Goal: Participate in discussion: Engage in conversation with other users on a specific topic

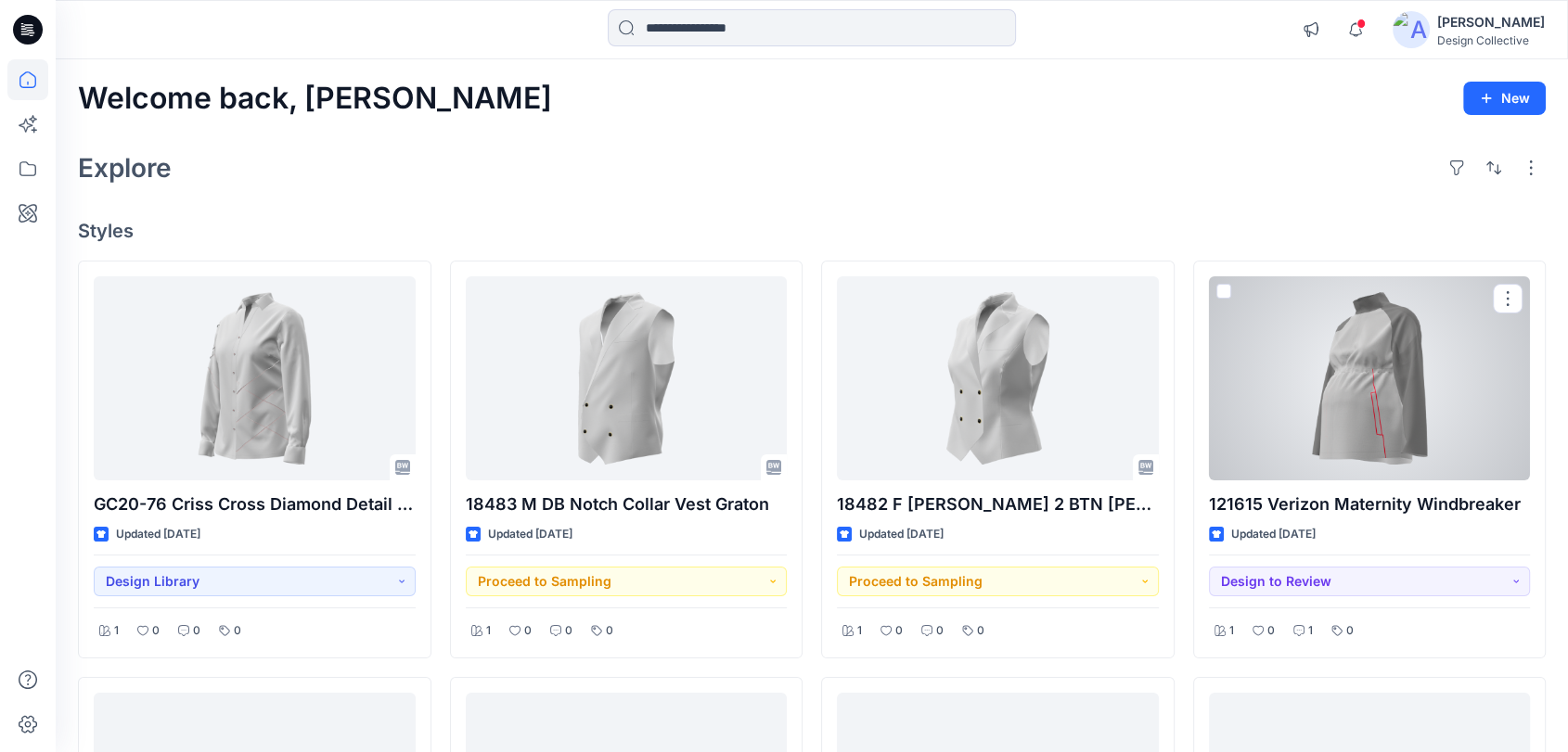
click at [1404, 391] on div at bounding box center [1370, 378] width 322 height 204
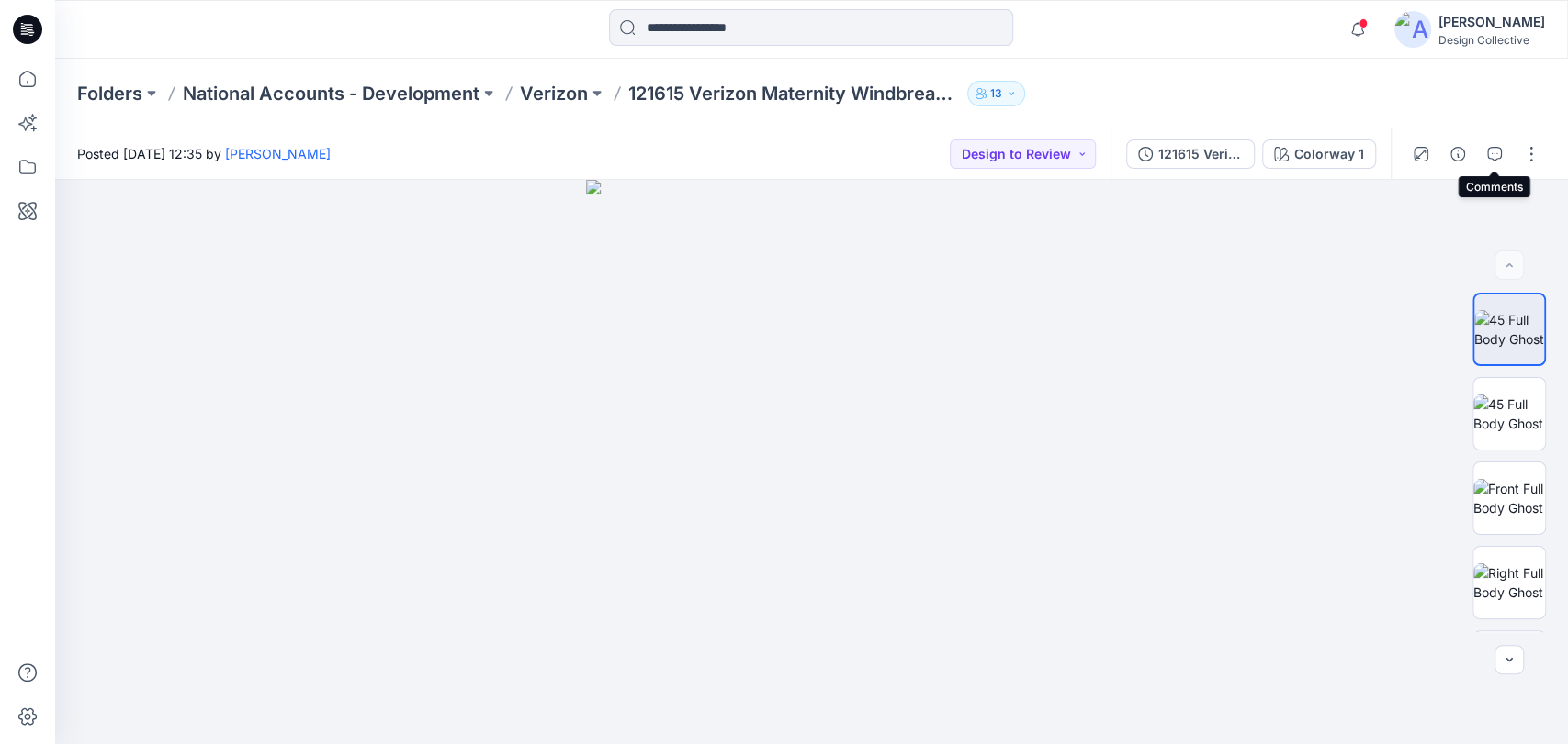
click at [1495, 154] on icon "button" at bounding box center [1494, 153] width 15 height 15
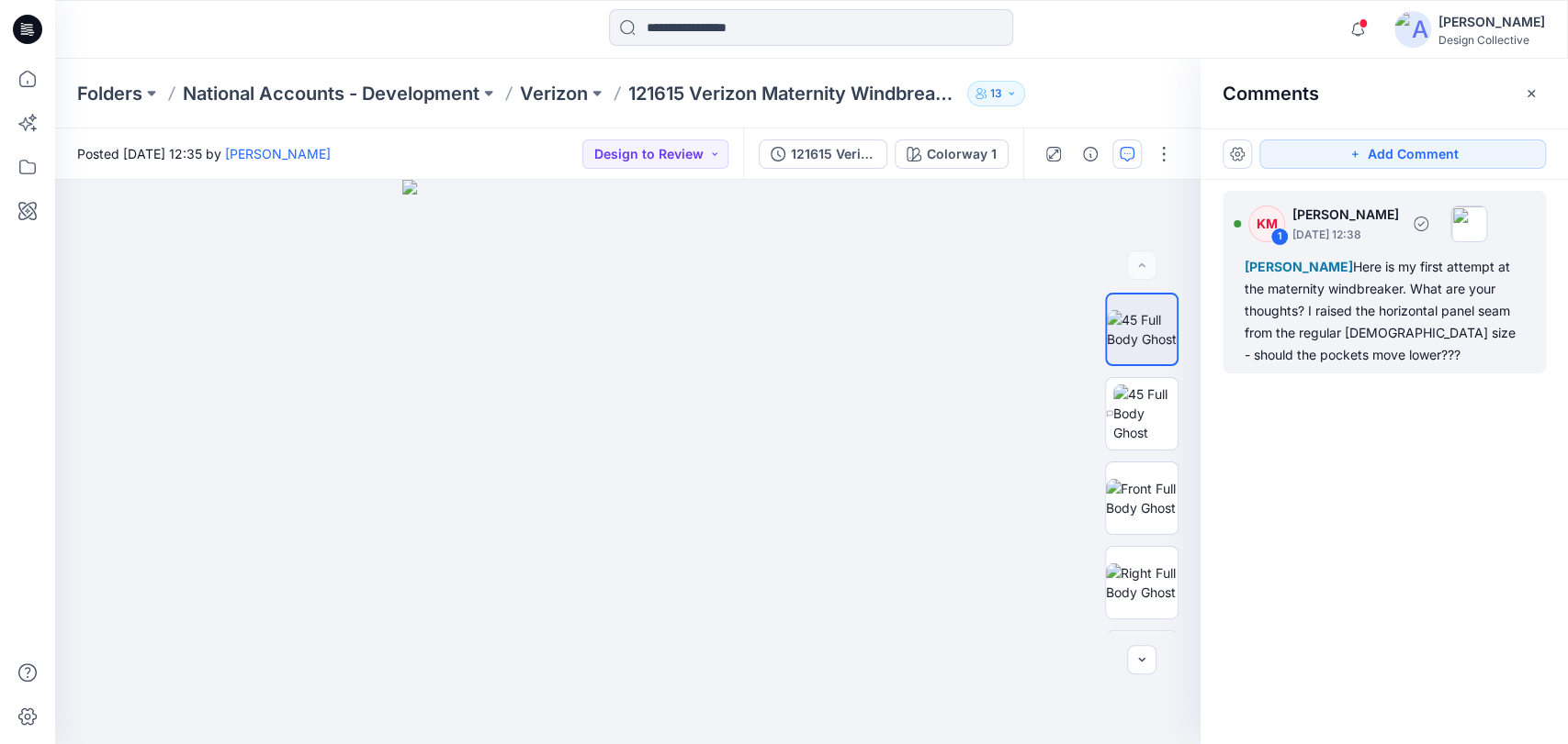
click at [1360, 308] on div "Thomas Chung Here is my first attempt at the maternity windbreaker. What are yo…" at bounding box center [1384, 311] width 279 height 110
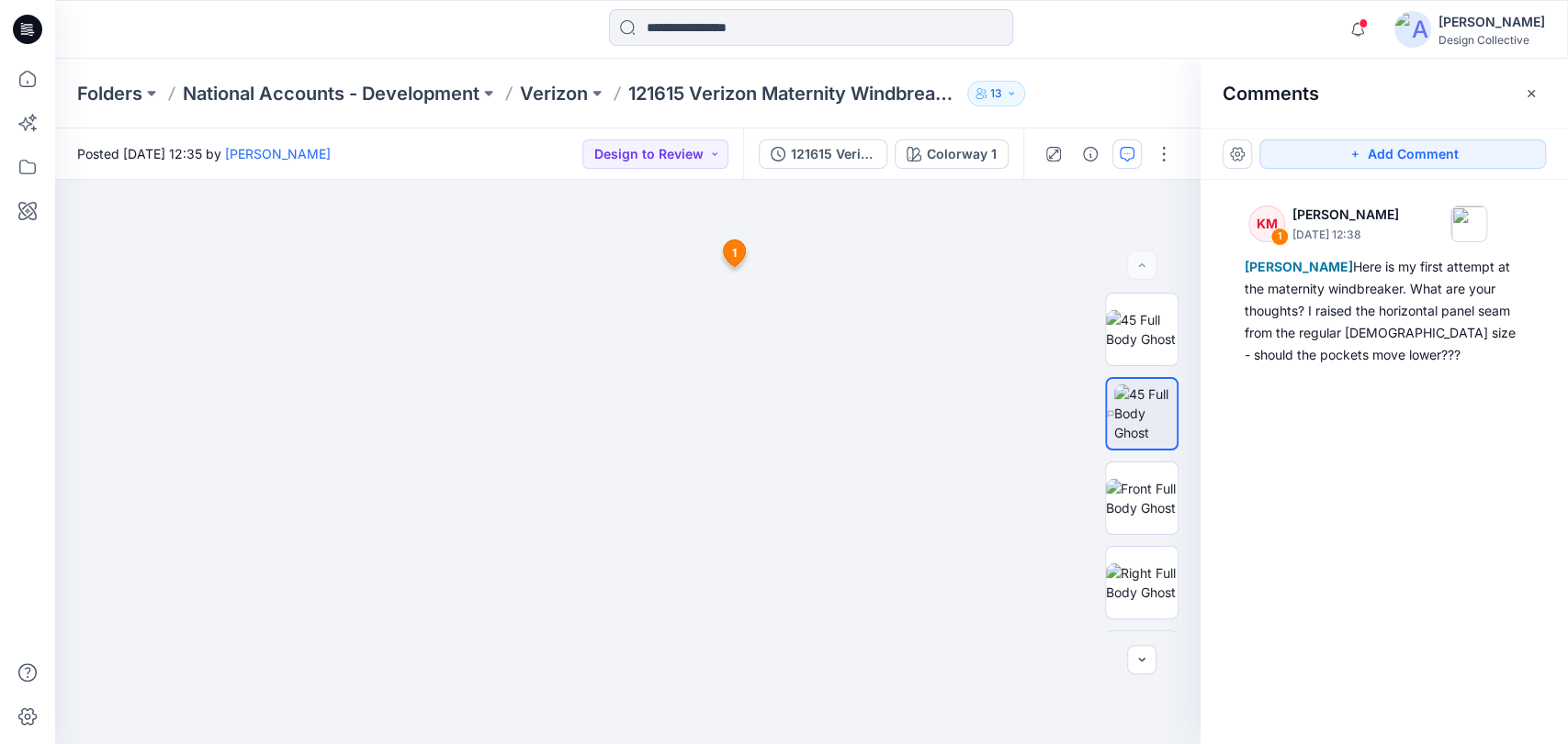
click at [1060, 36] on div at bounding box center [812, 29] width 756 height 41
click at [29, 82] on icon at bounding box center [27, 78] width 41 height 41
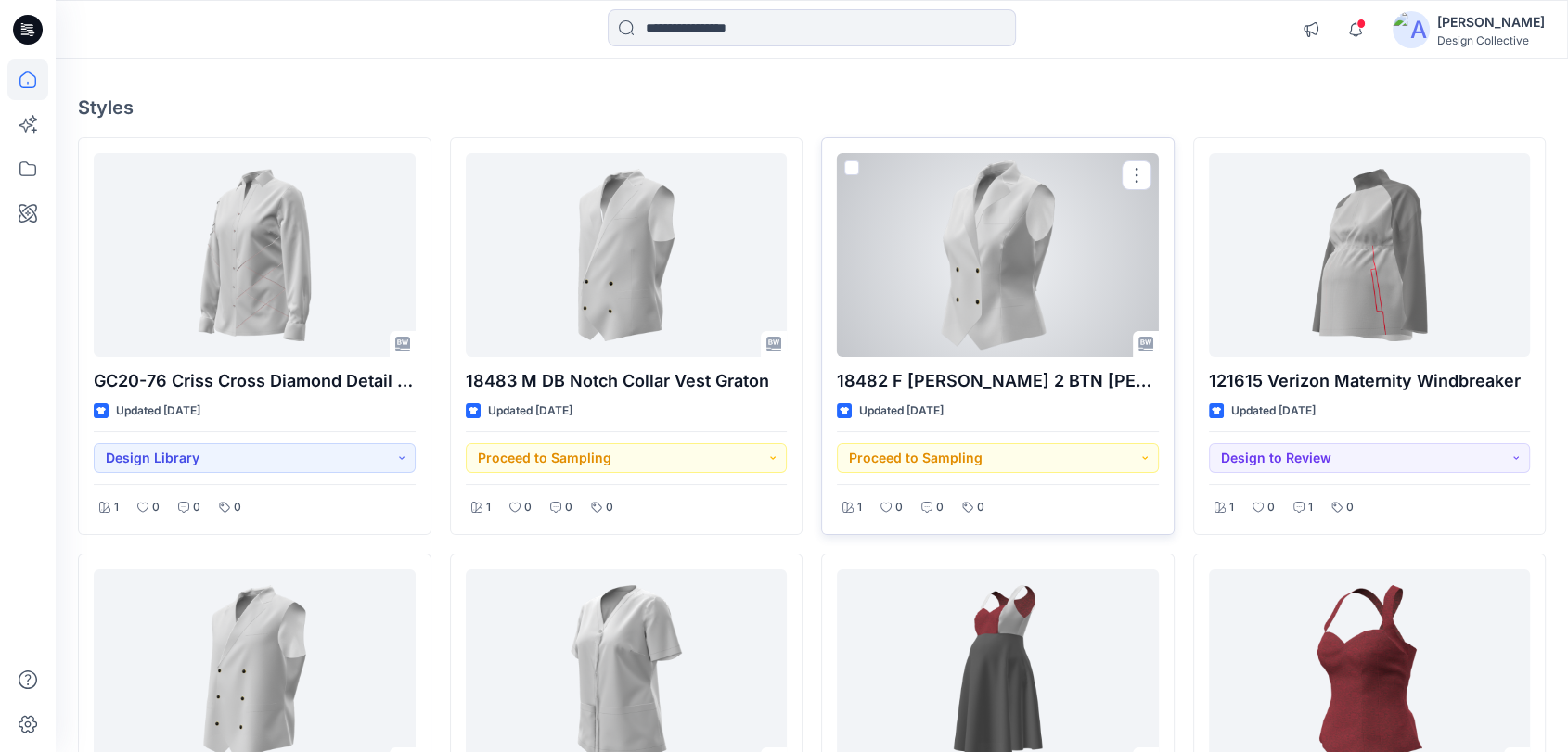
scroll to position [206, 0]
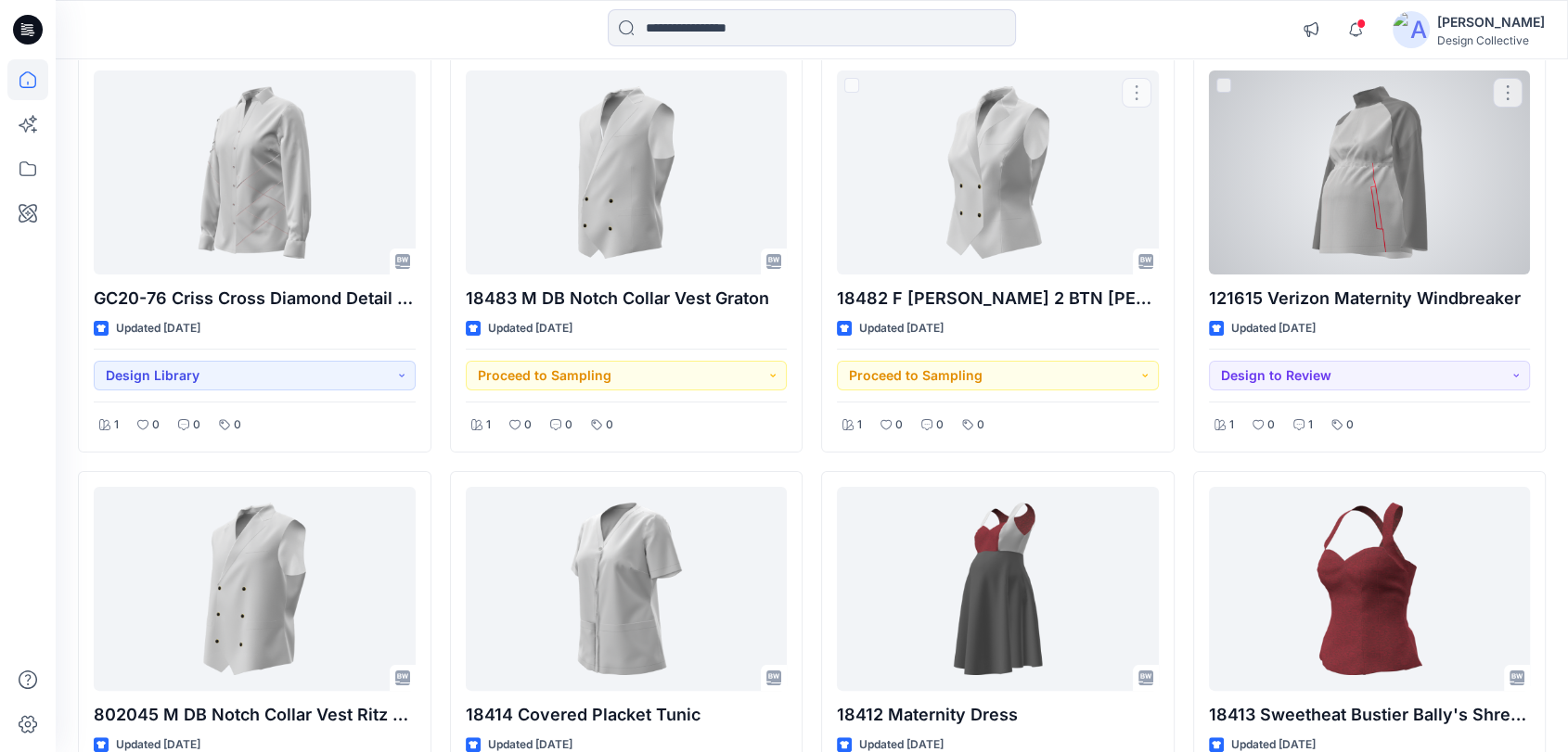
click at [1341, 174] on div at bounding box center [1370, 173] width 322 height 204
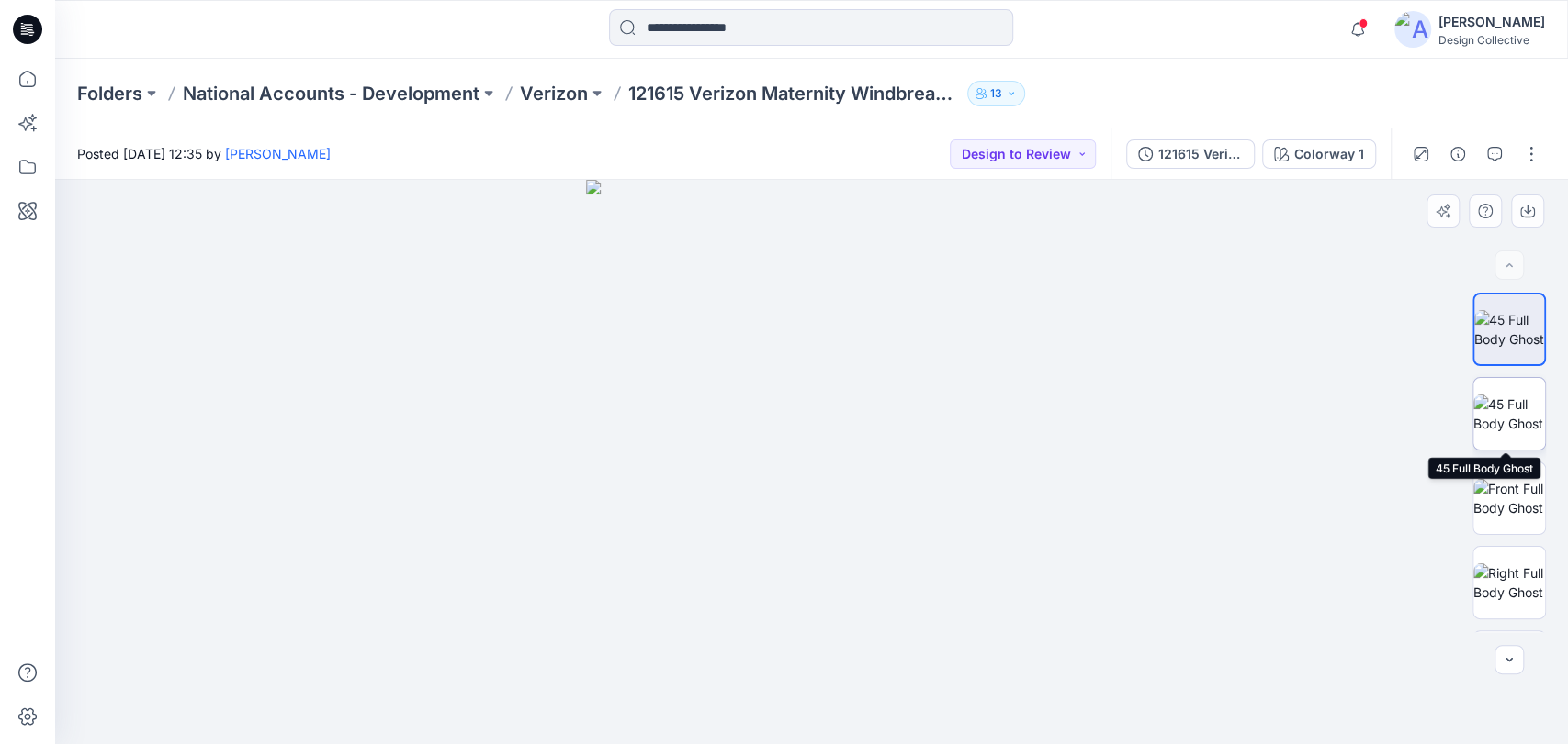
click at [1503, 411] on img at bounding box center [1509, 414] width 71 height 39
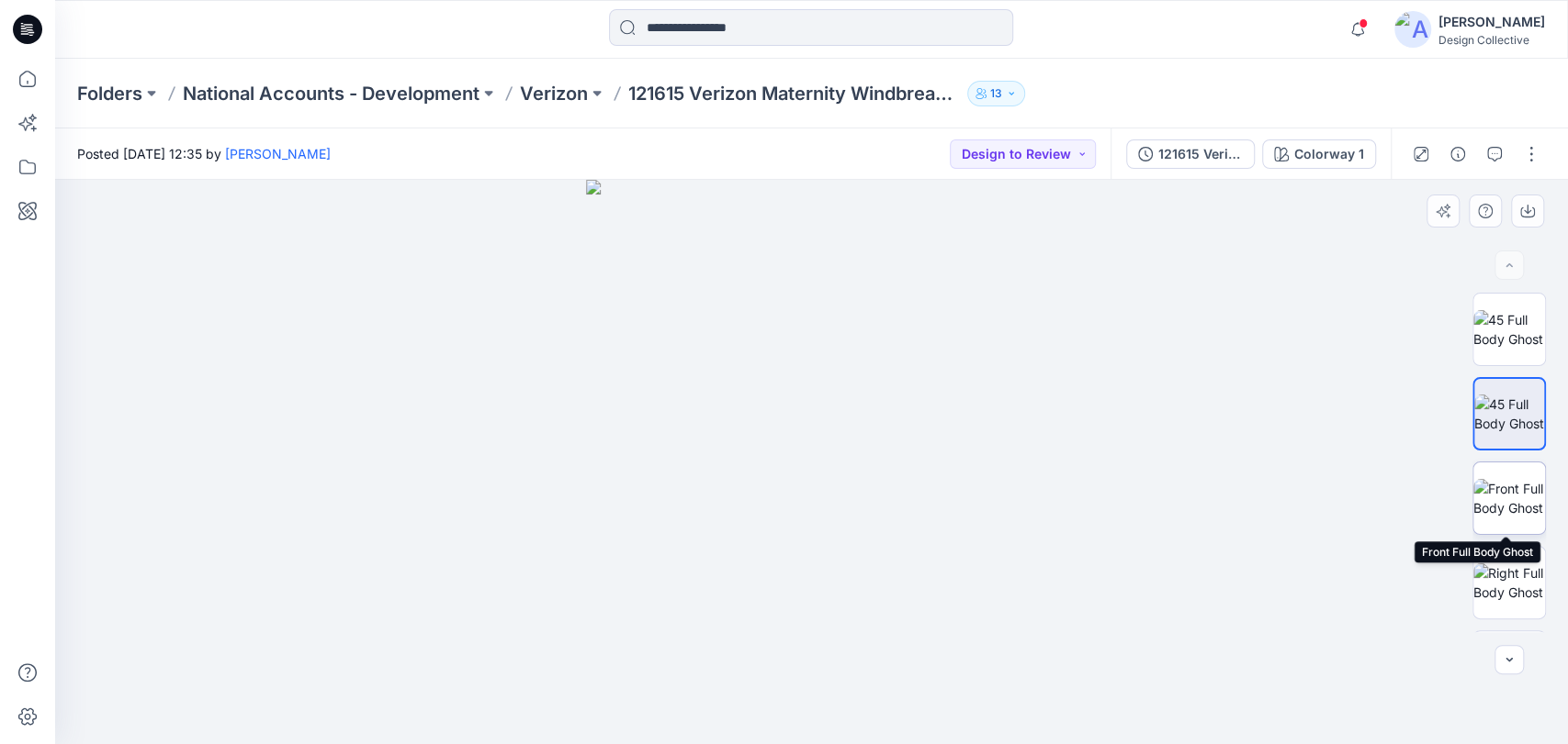
click at [1499, 497] on img at bounding box center [1509, 498] width 71 height 39
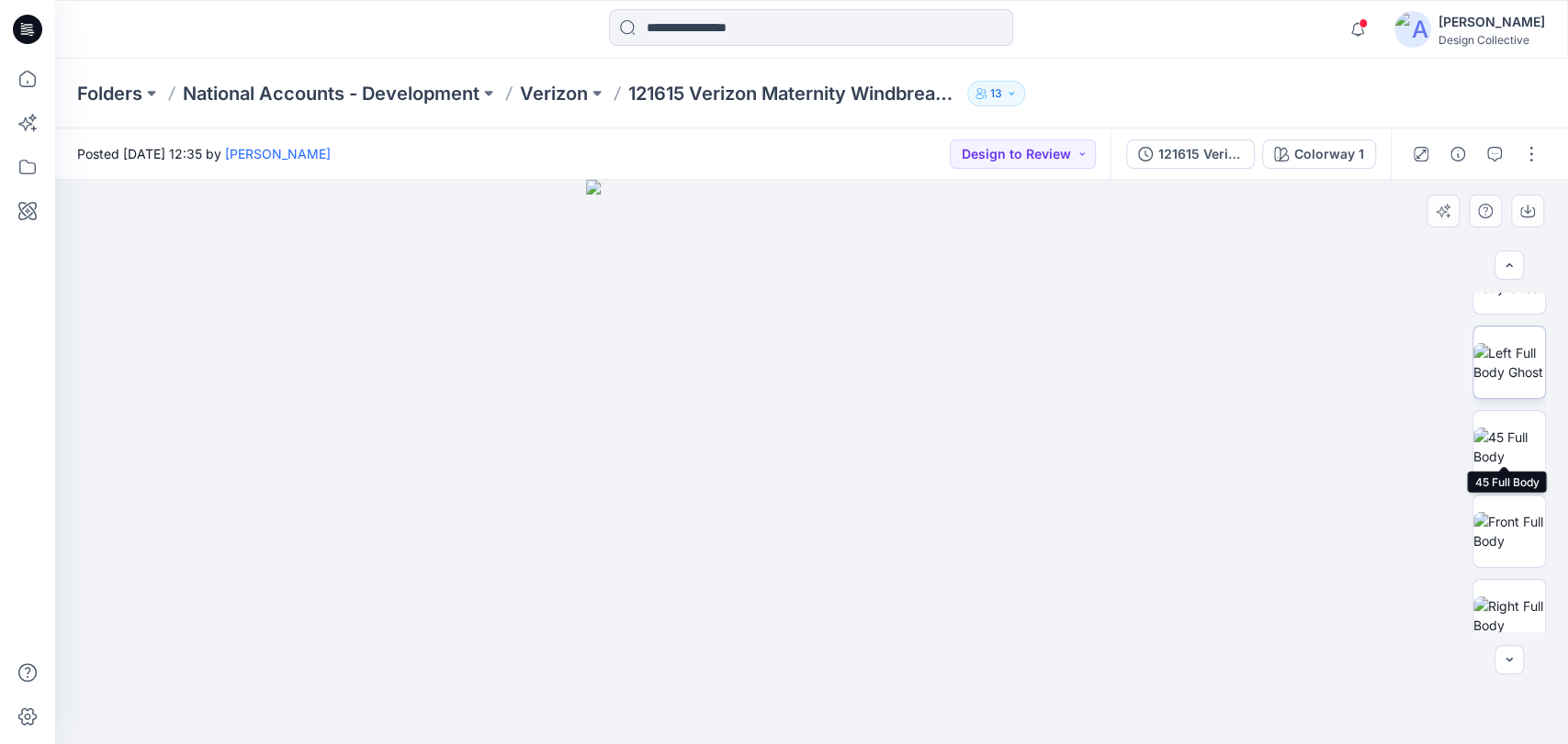
scroll to position [408, 0]
click at [1479, 420] on img at bounding box center [1509, 428] width 71 height 39
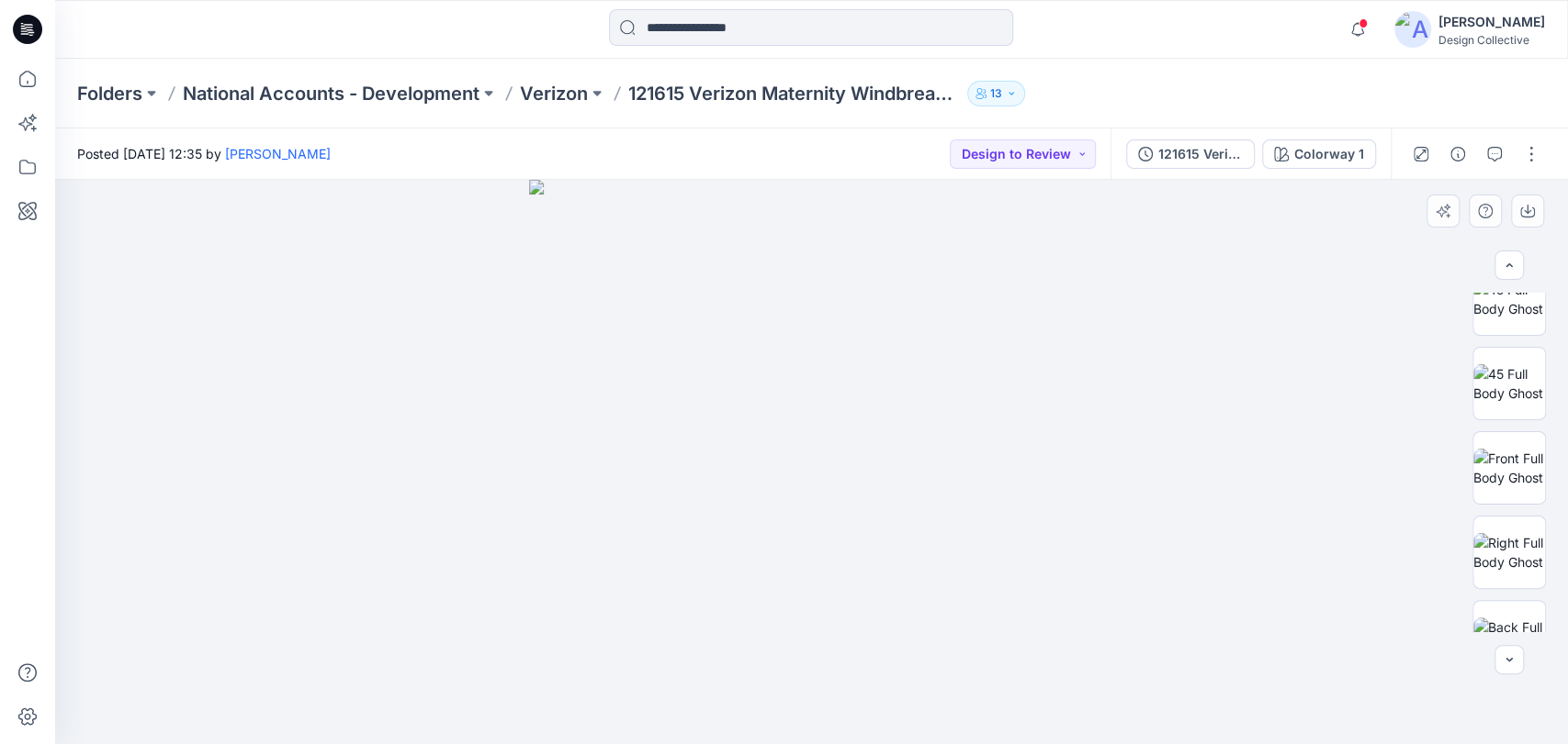
scroll to position [0, 0]
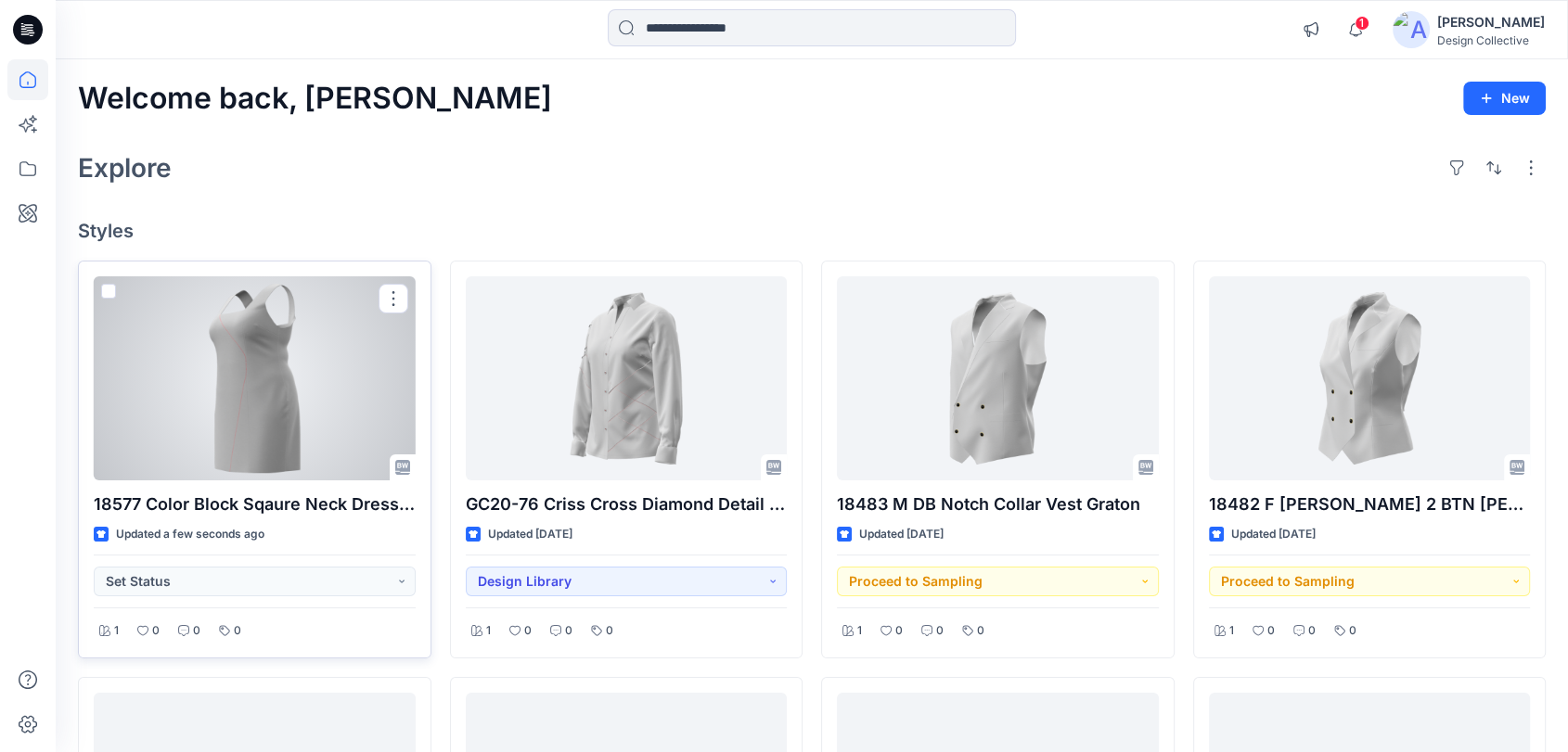
click at [298, 375] on div at bounding box center [255, 378] width 322 height 204
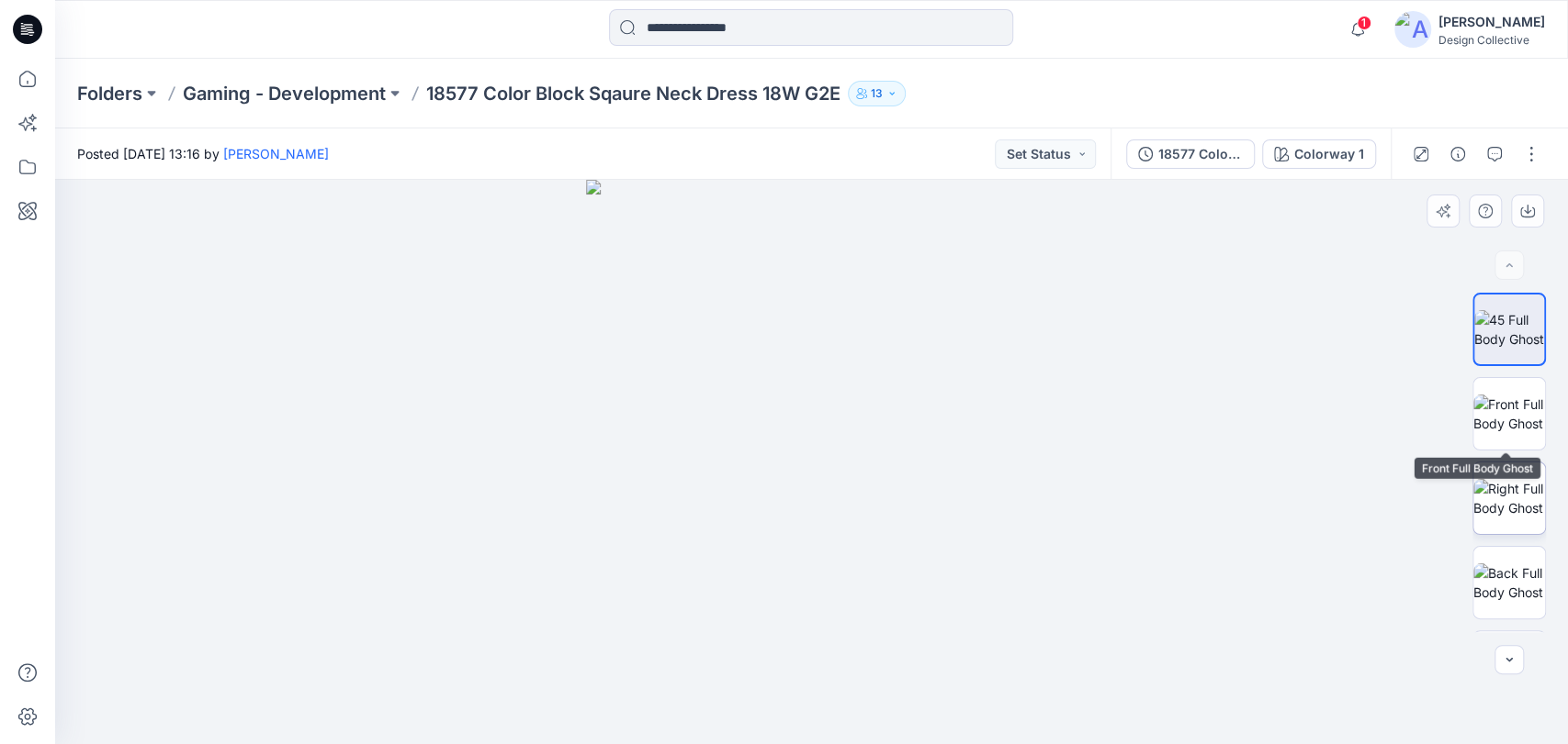
drag, startPoint x: 1488, startPoint y: 416, endPoint x: 1519, endPoint y: 462, distance: 55.5
click at [1491, 416] on img at bounding box center [1509, 414] width 71 height 39
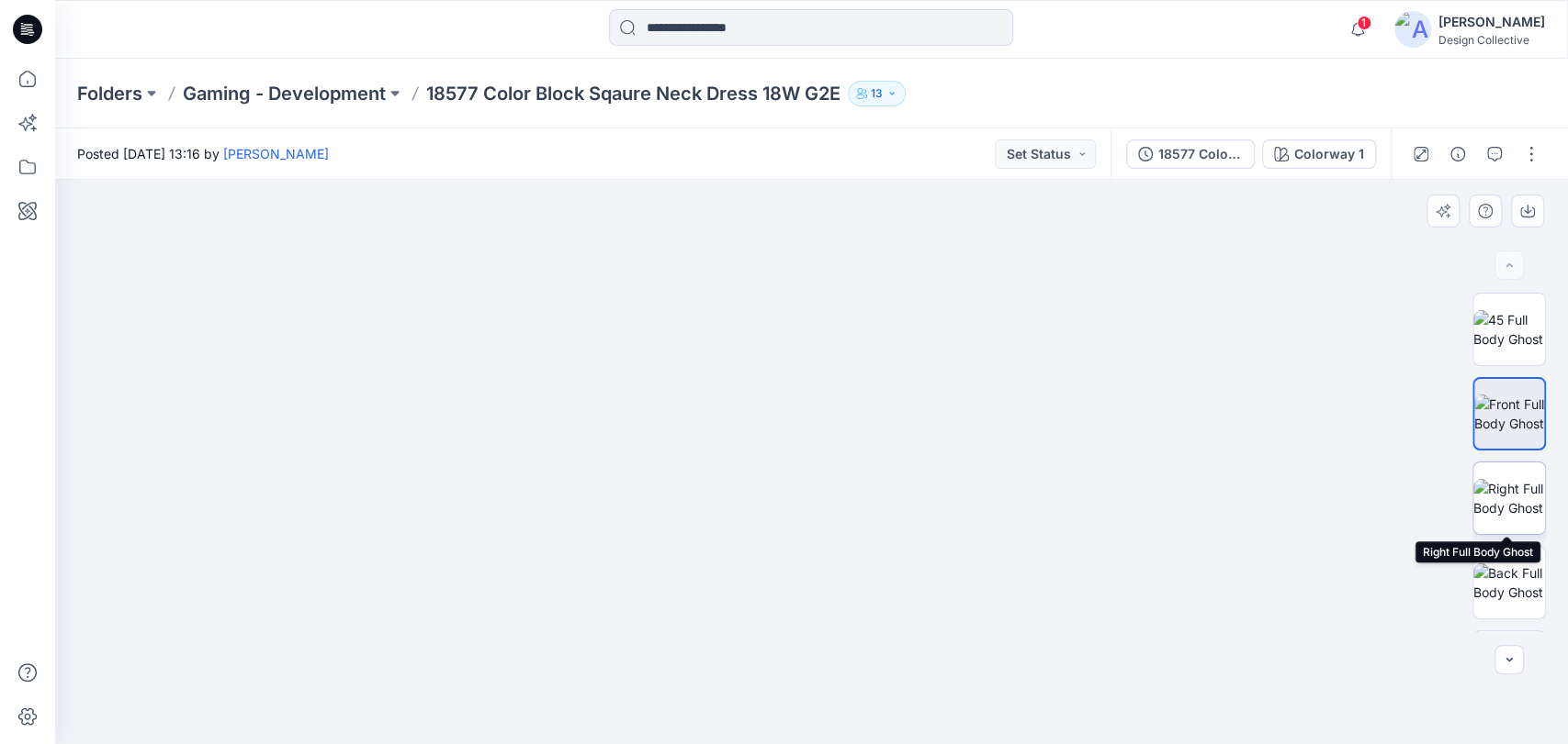
click at [1514, 505] on img at bounding box center [1509, 498] width 71 height 39
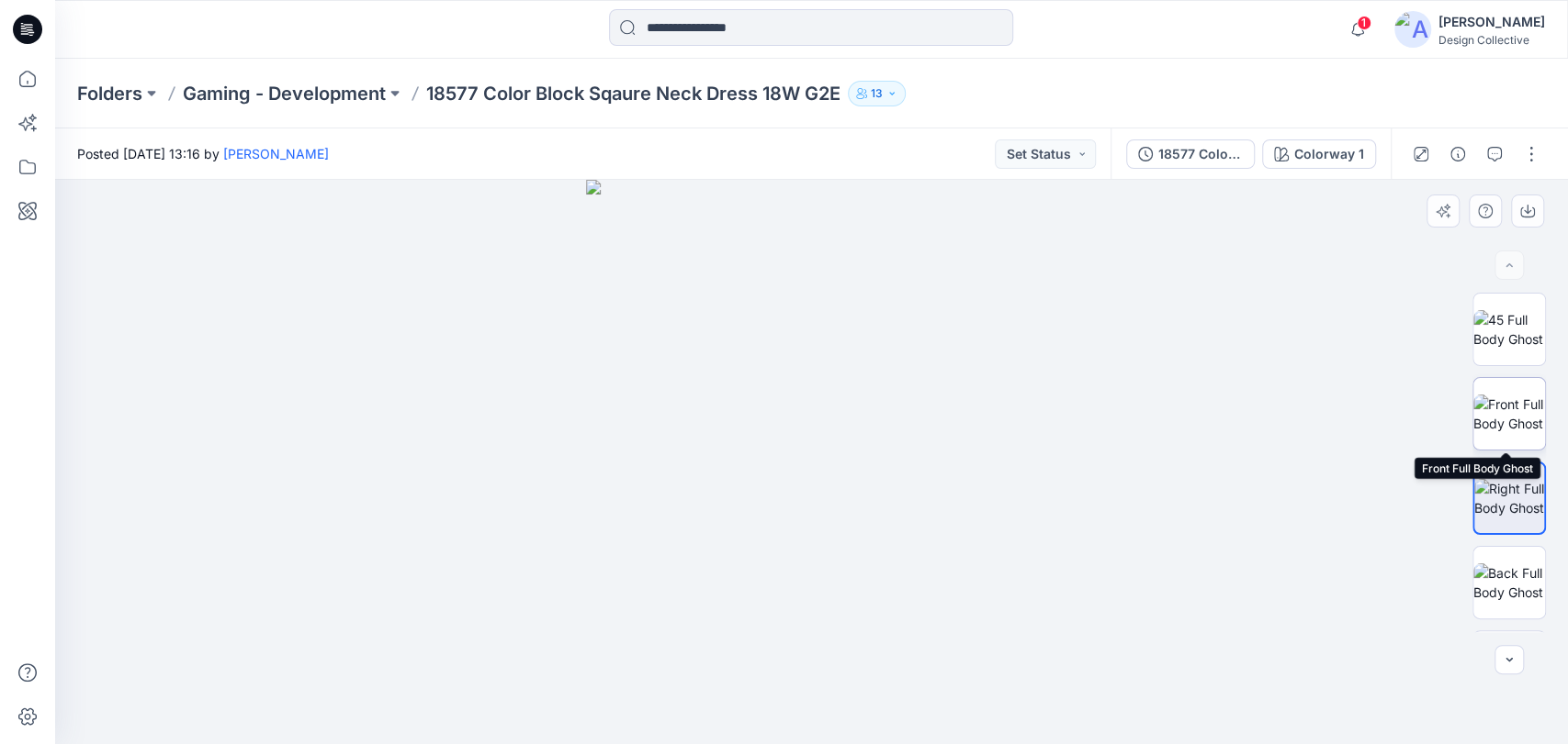
click at [1493, 424] on img at bounding box center [1509, 414] width 71 height 39
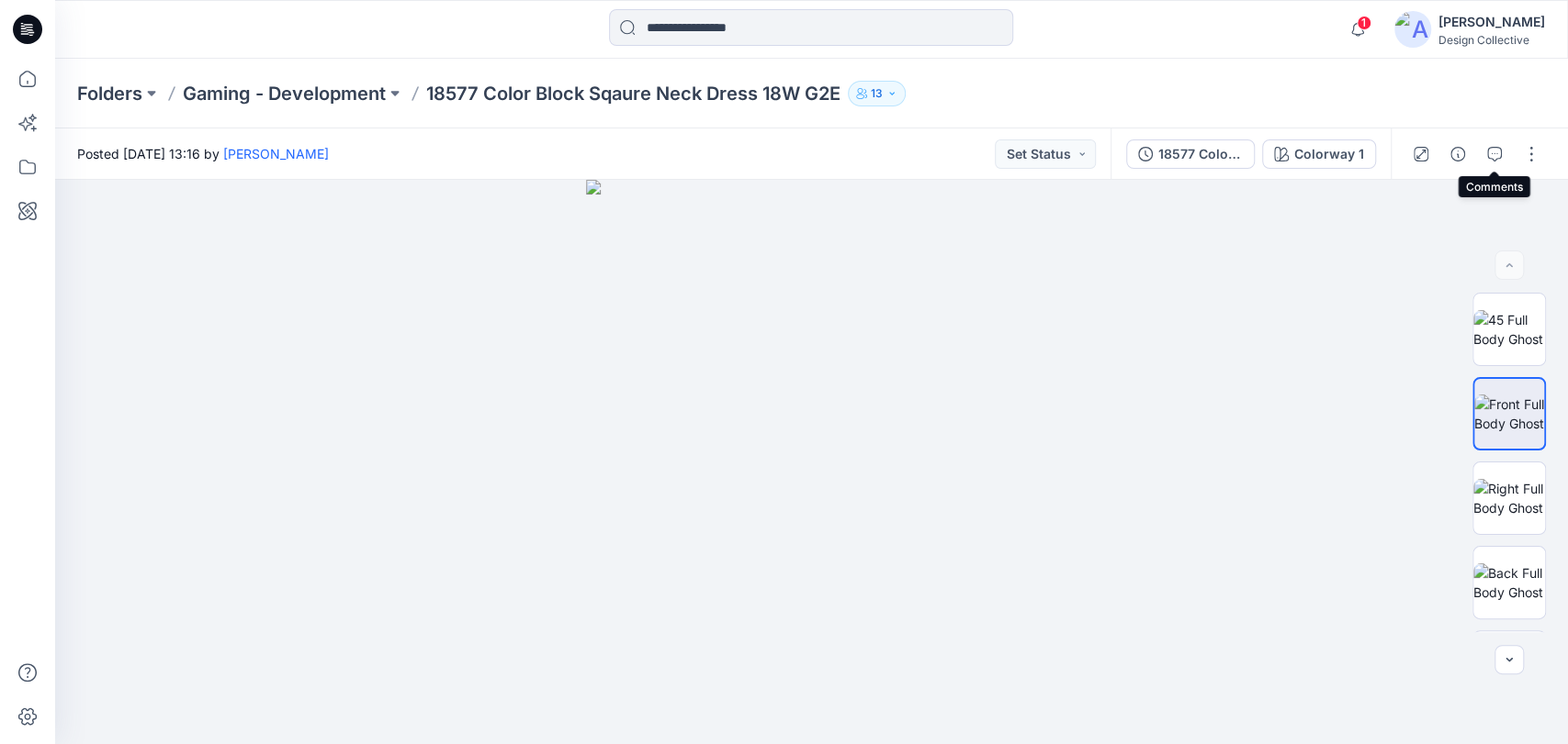
click at [1486, 156] on button "button" at bounding box center [1495, 154] width 30 height 30
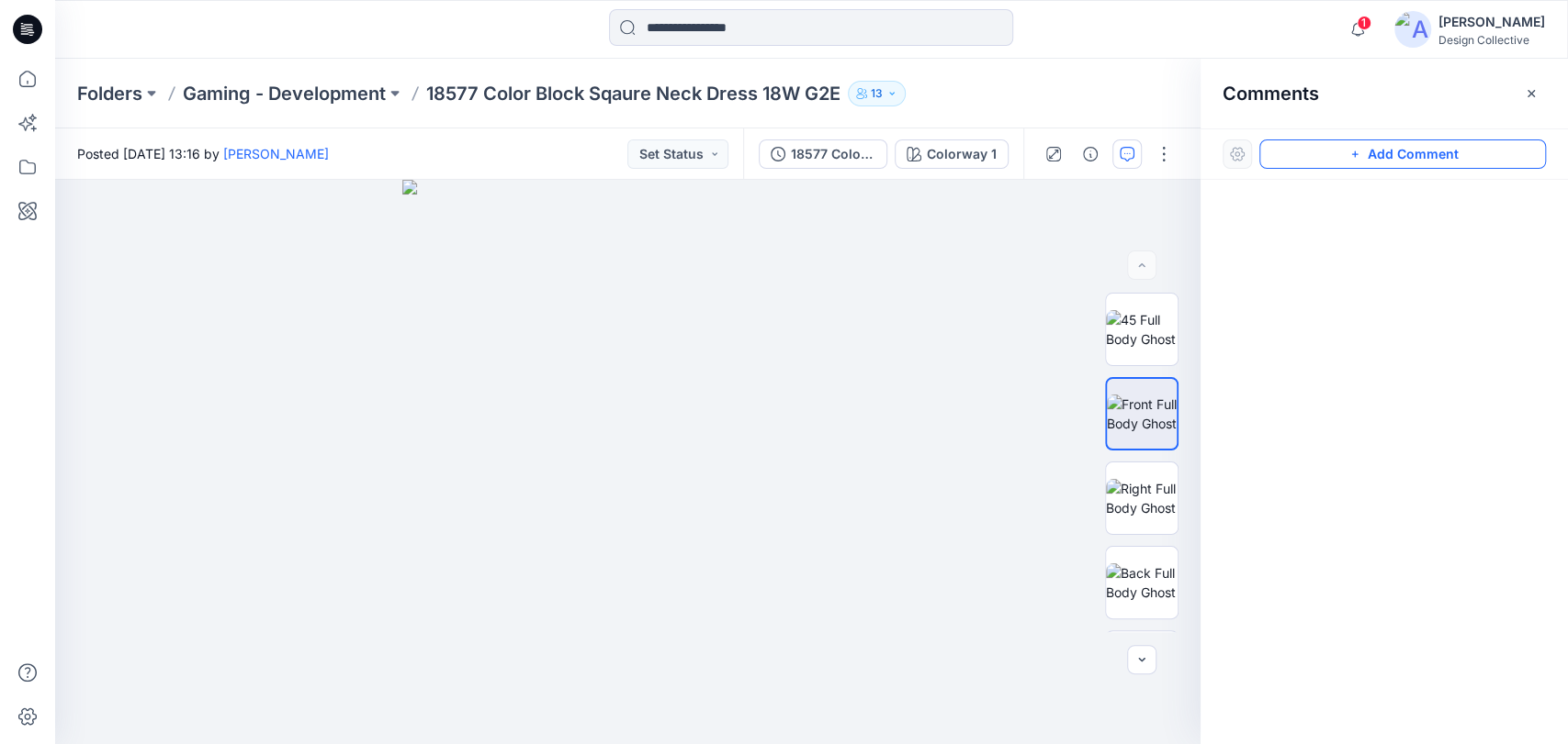
click at [1468, 161] on button "Add Comment" at bounding box center [1402, 154] width 286 height 30
click at [836, 278] on div "1" at bounding box center [628, 462] width 1145 height 565
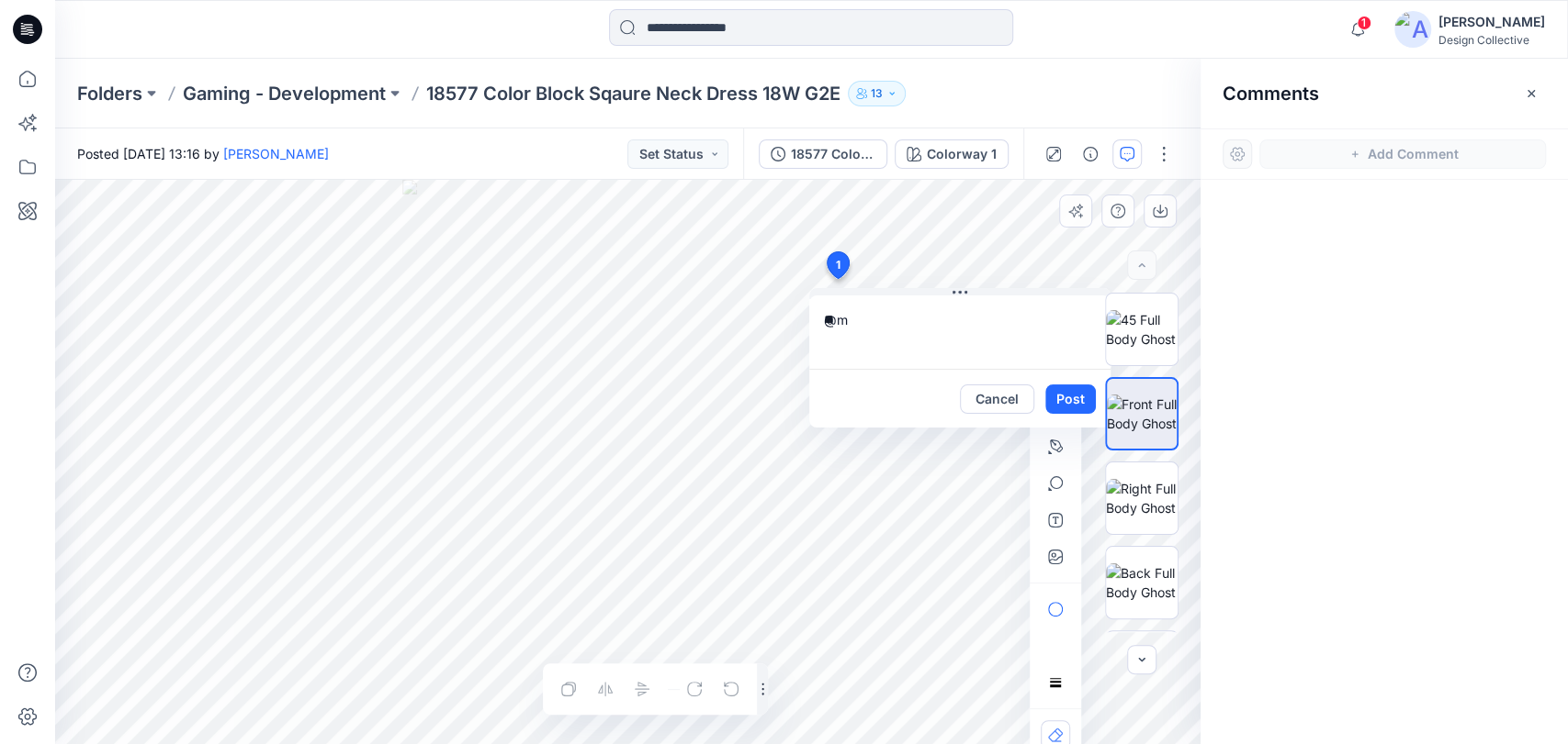
type textarea "*"
click at [0, 0] on icon "button" at bounding box center [0, 0] width 0 height 0
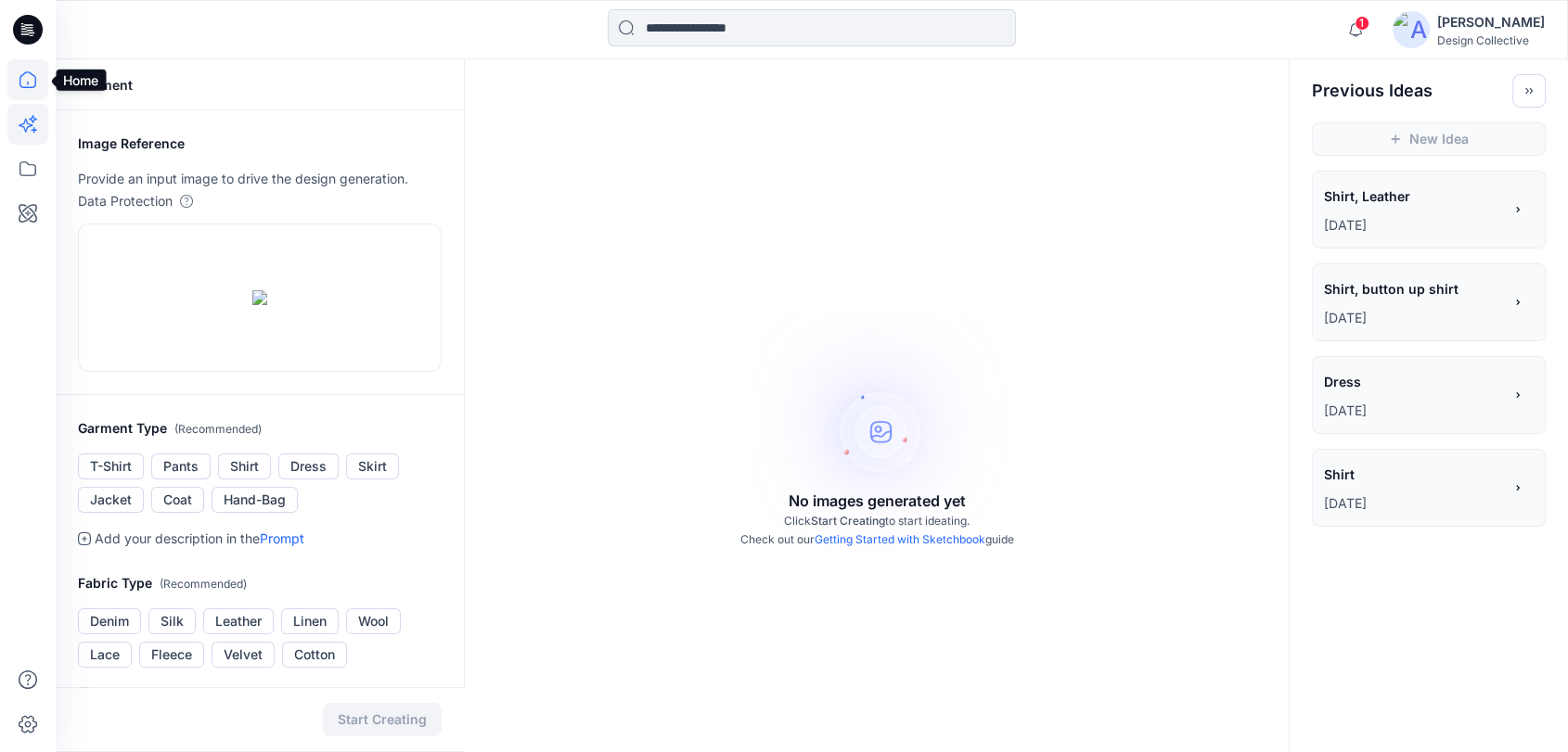
click at [32, 83] on icon at bounding box center [27, 79] width 41 height 41
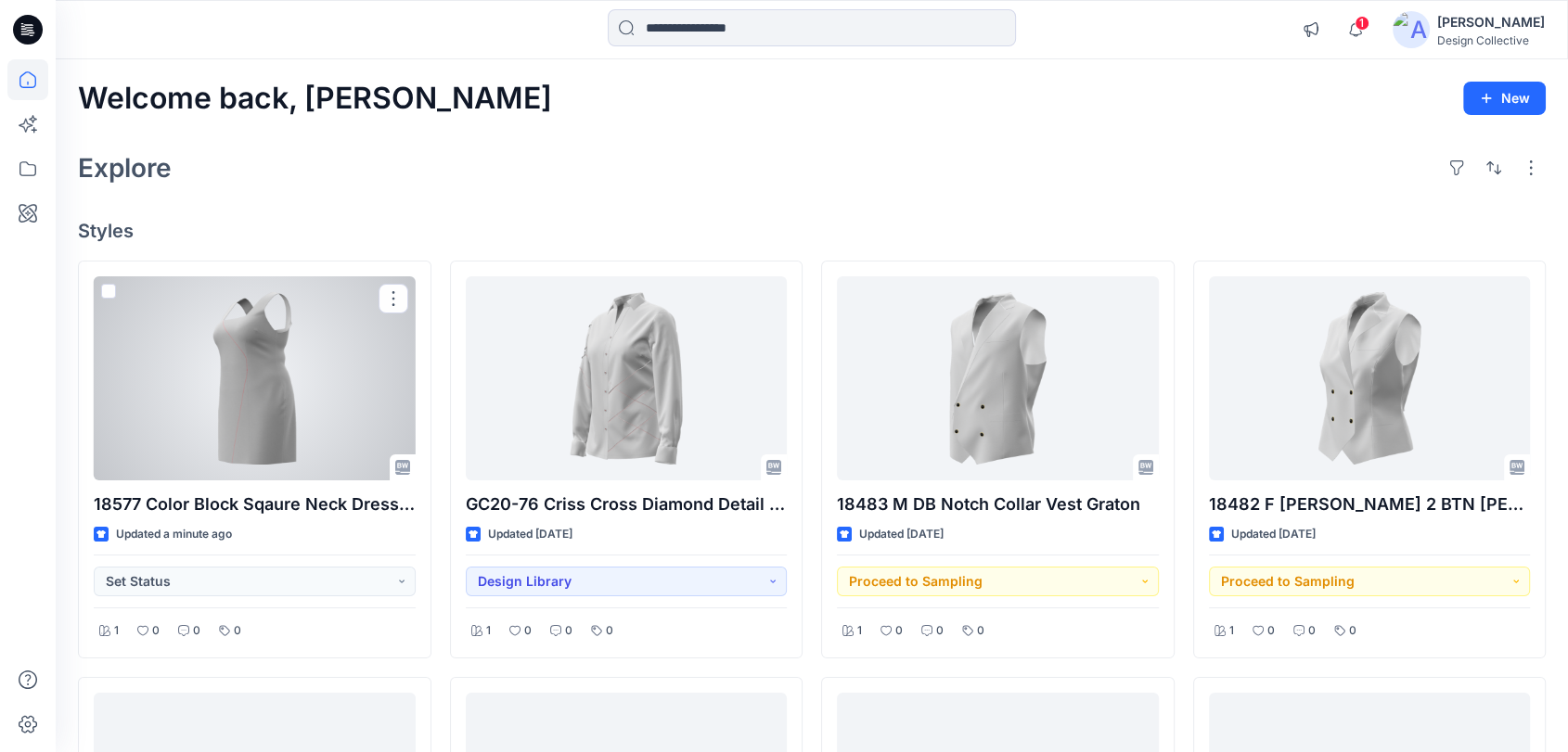
click at [282, 387] on div at bounding box center [255, 378] width 322 height 204
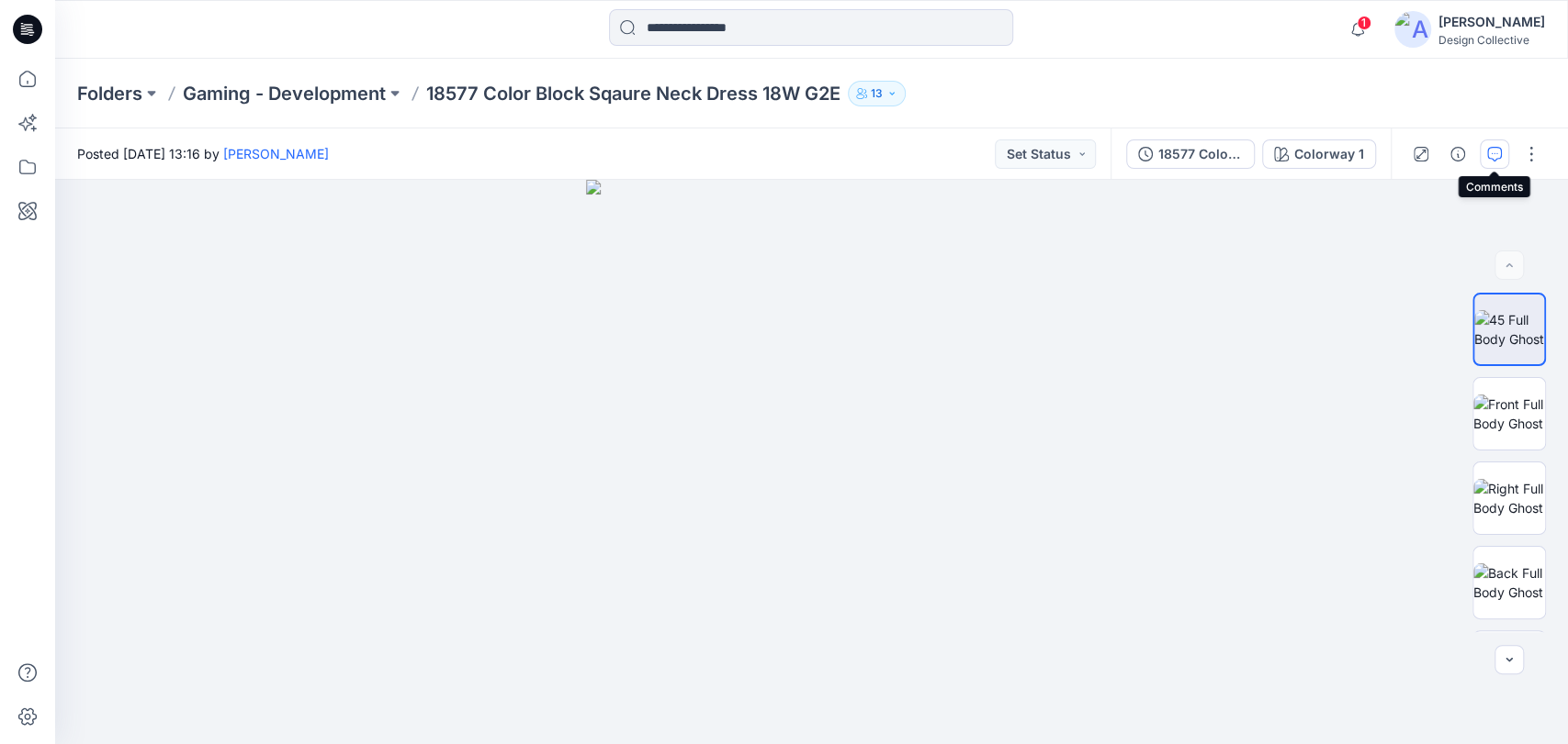
click at [1492, 151] on icon "button" at bounding box center [1494, 153] width 15 height 15
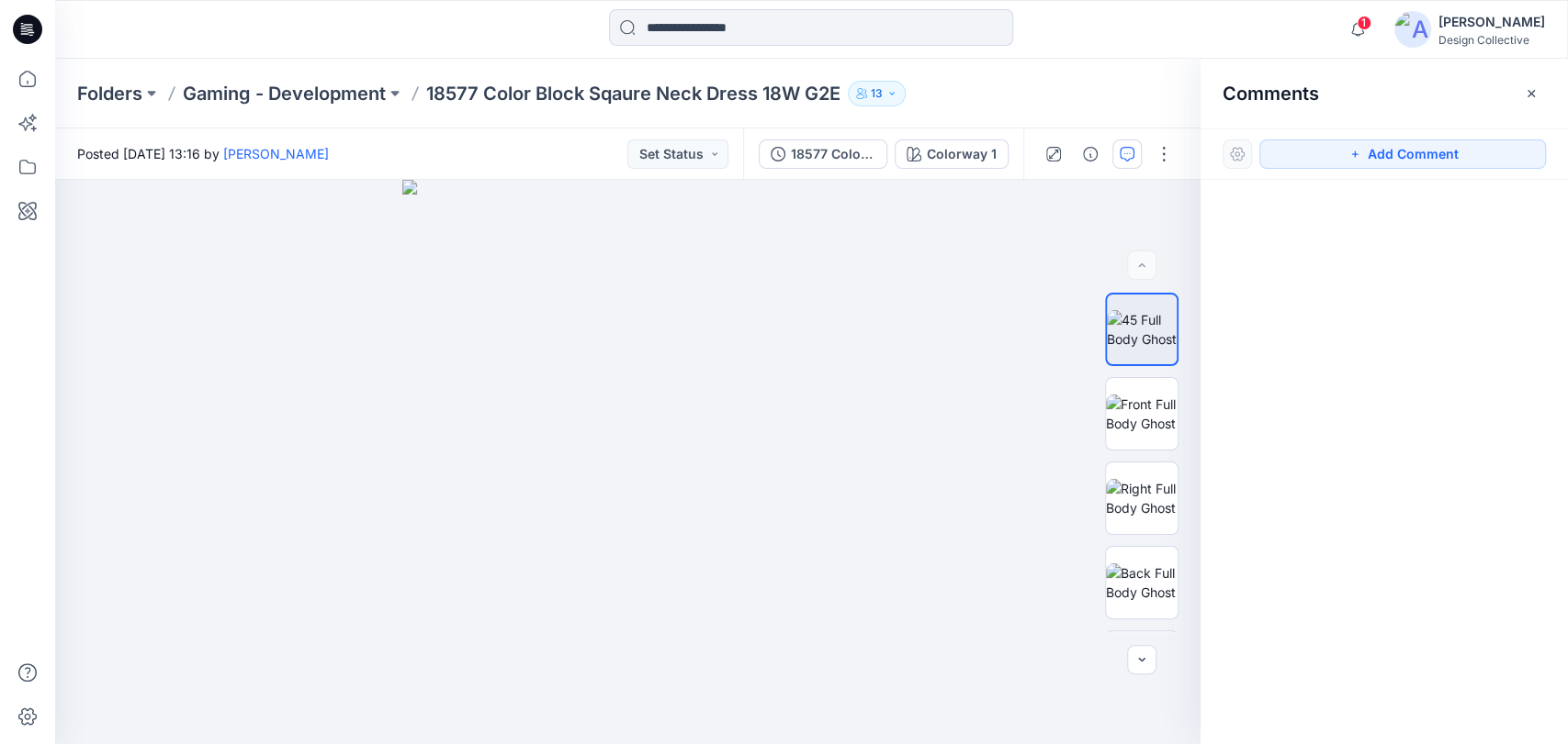
click at [1434, 160] on button "Add Comment" at bounding box center [1402, 154] width 286 height 30
click at [805, 306] on div "1" at bounding box center [628, 462] width 1145 height 565
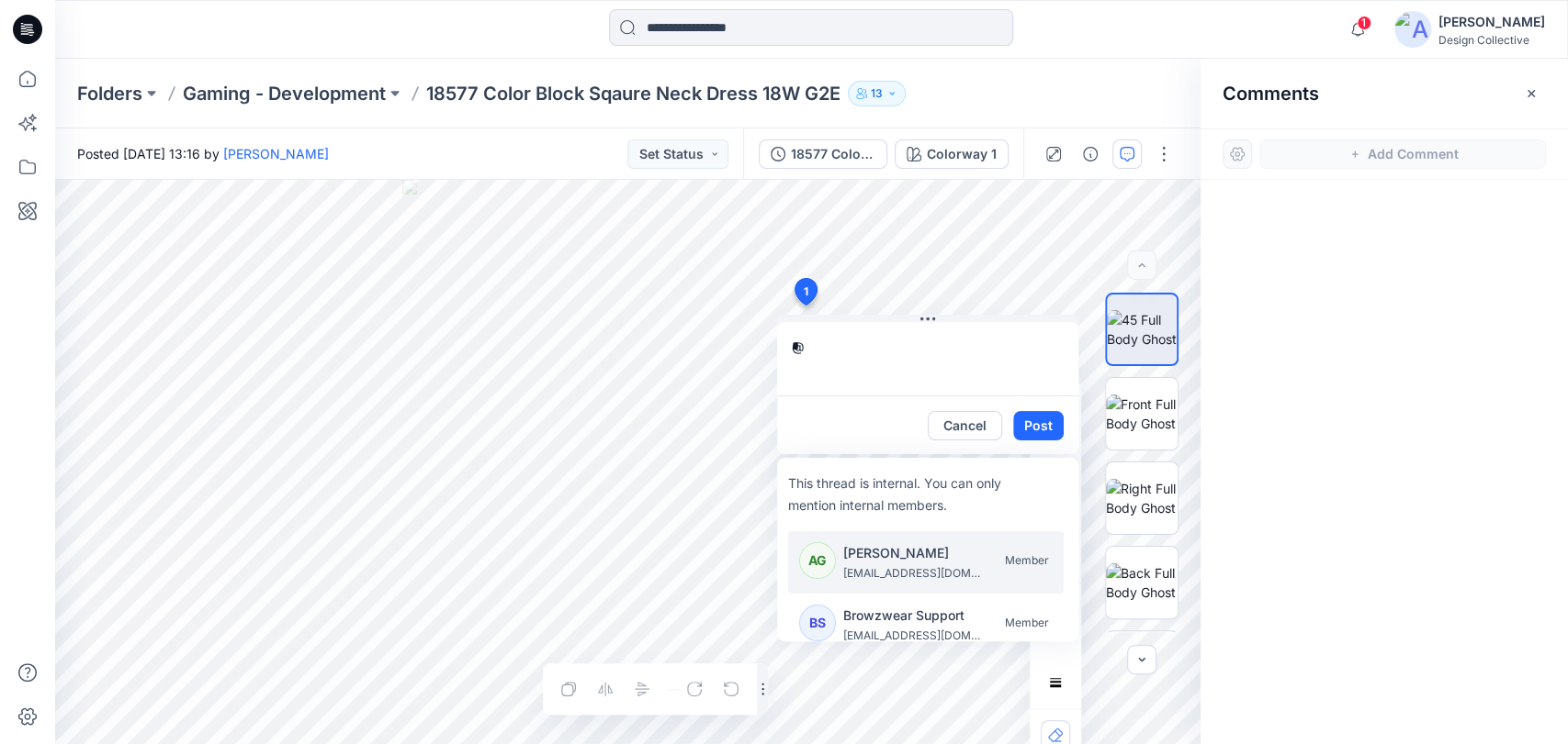
type textarea "*"
click at [1297, 249] on div at bounding box center [1384, 428] width 367 height 497
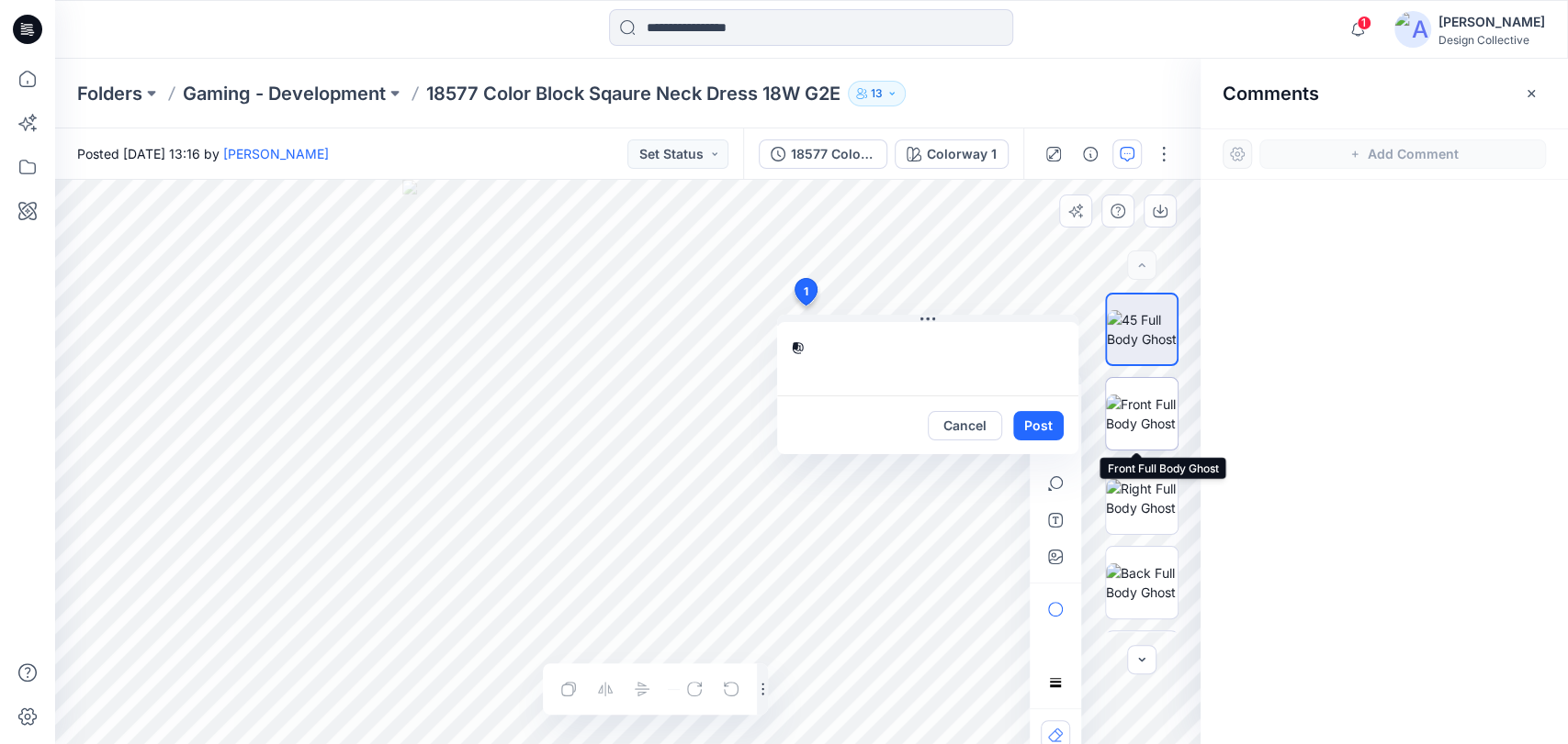
click at [1154, 406] on img at bounding box center [1141, 414] width 71 height 39
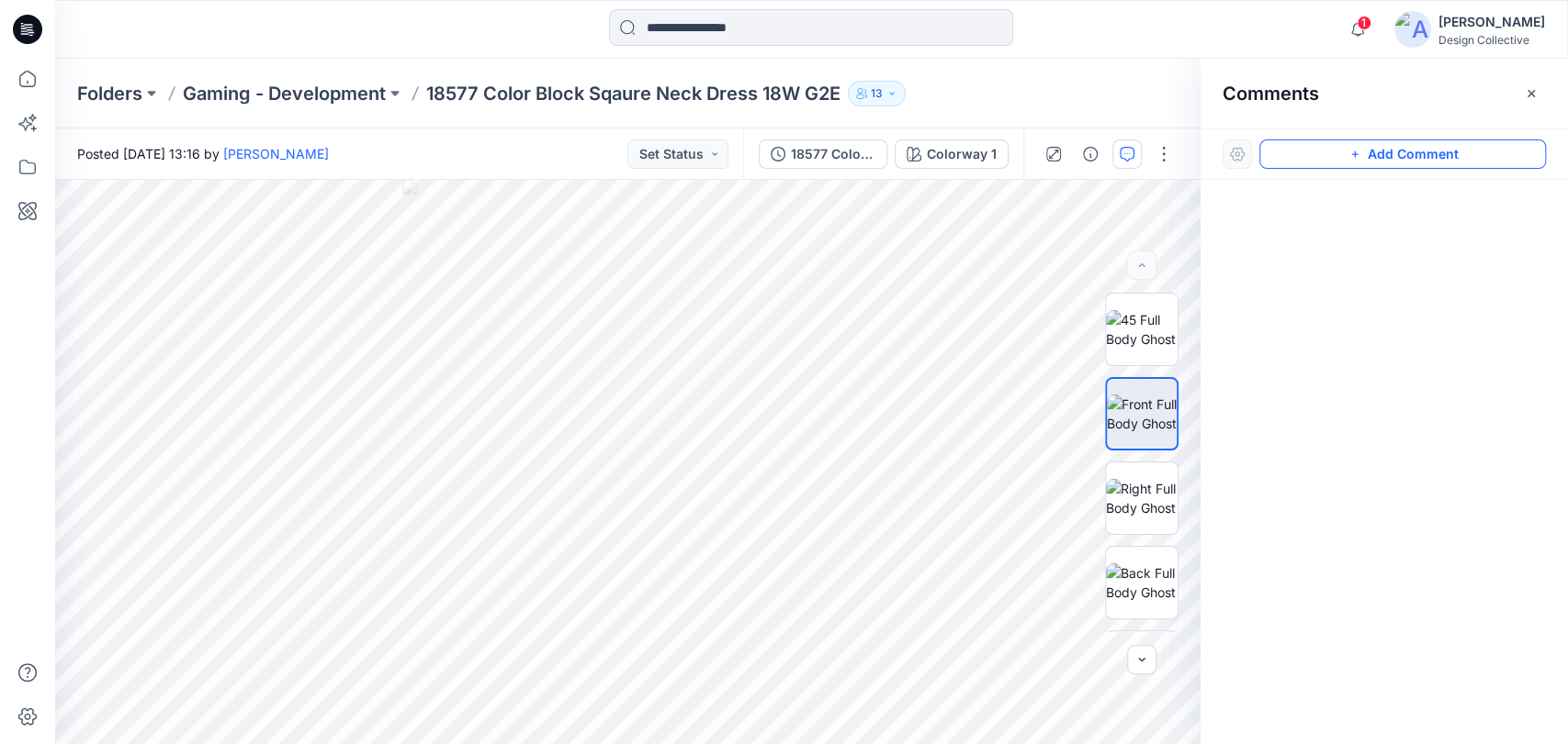
click at [1417, 148] on button "Add Comment" at bounding box center [1402, 154] width 286 height 30
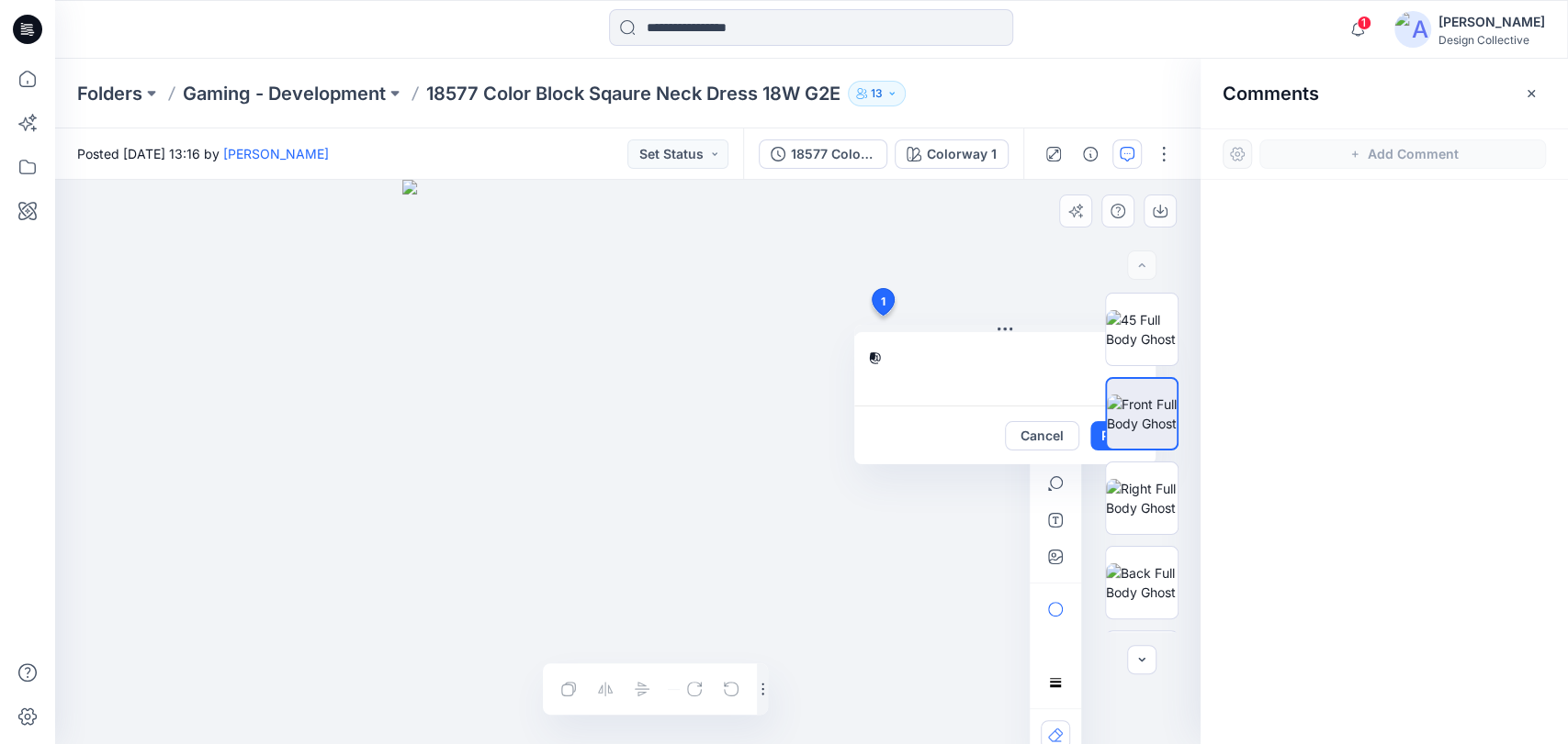
click at [882, 316] on div "1 @ * Cancel Post Layer 1" at bounding box center [628, 462] width 1145 height 565
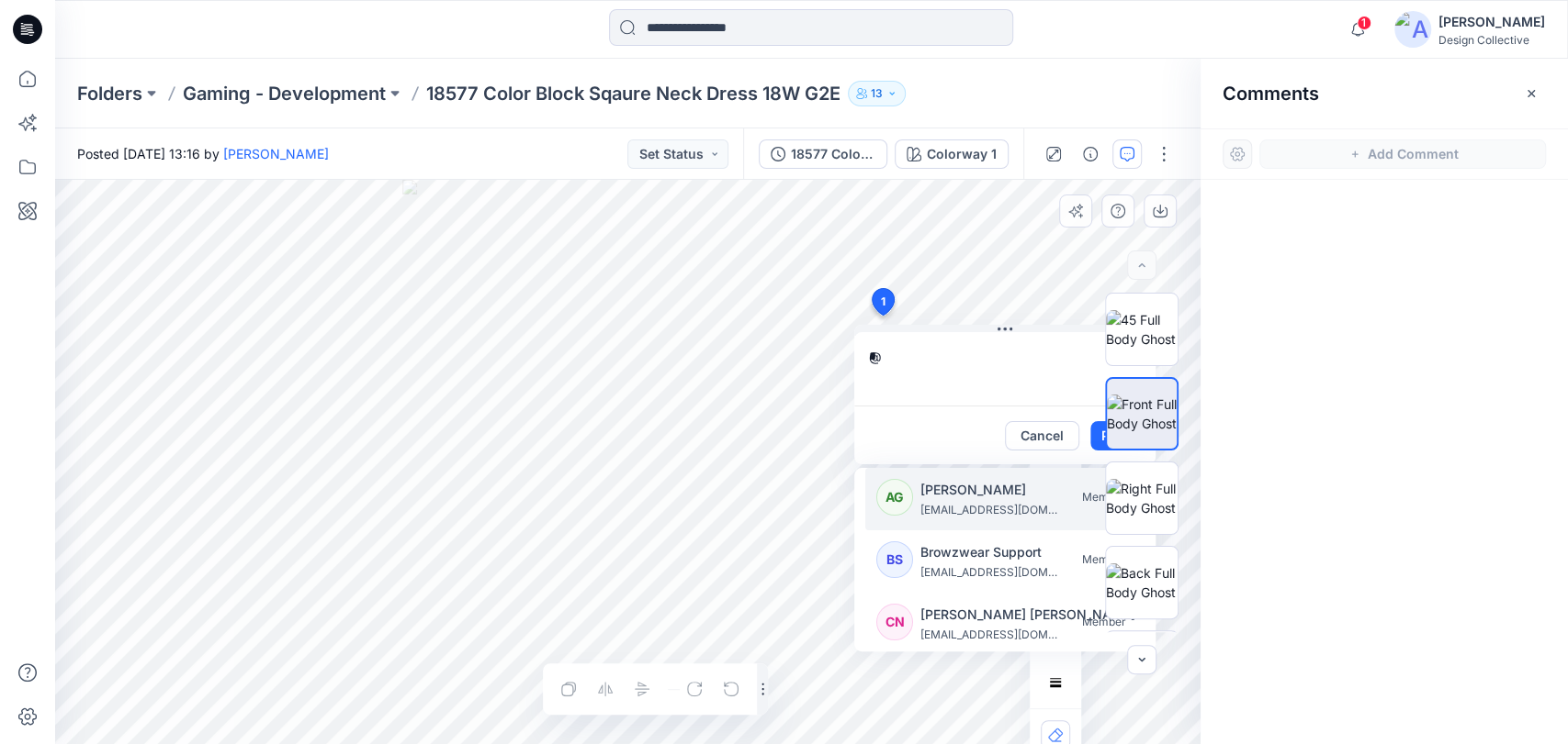
click at [917, 355] on textarea "*" at bounding box center [1005, 369] width 301 height 73
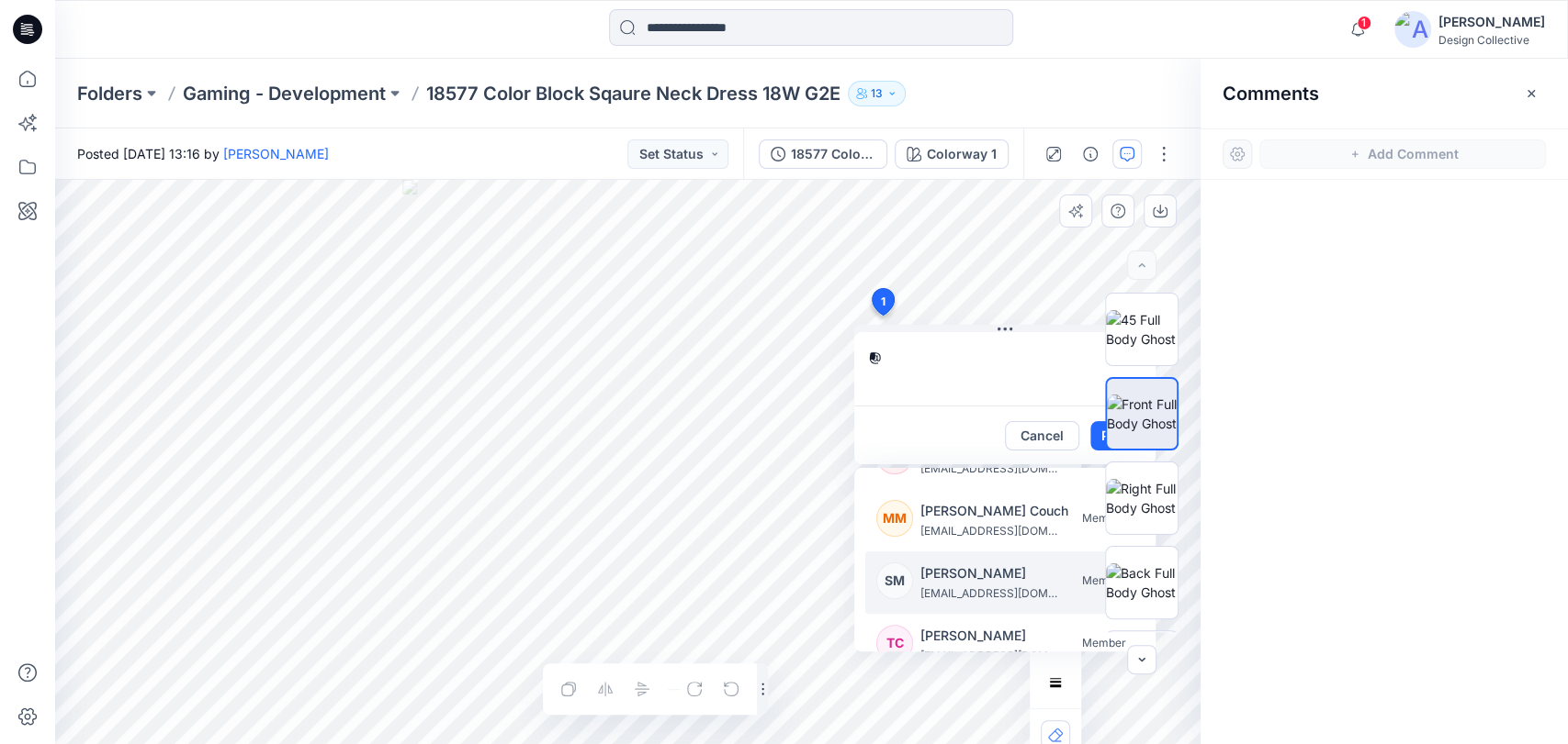
scroll to position [476, 0]
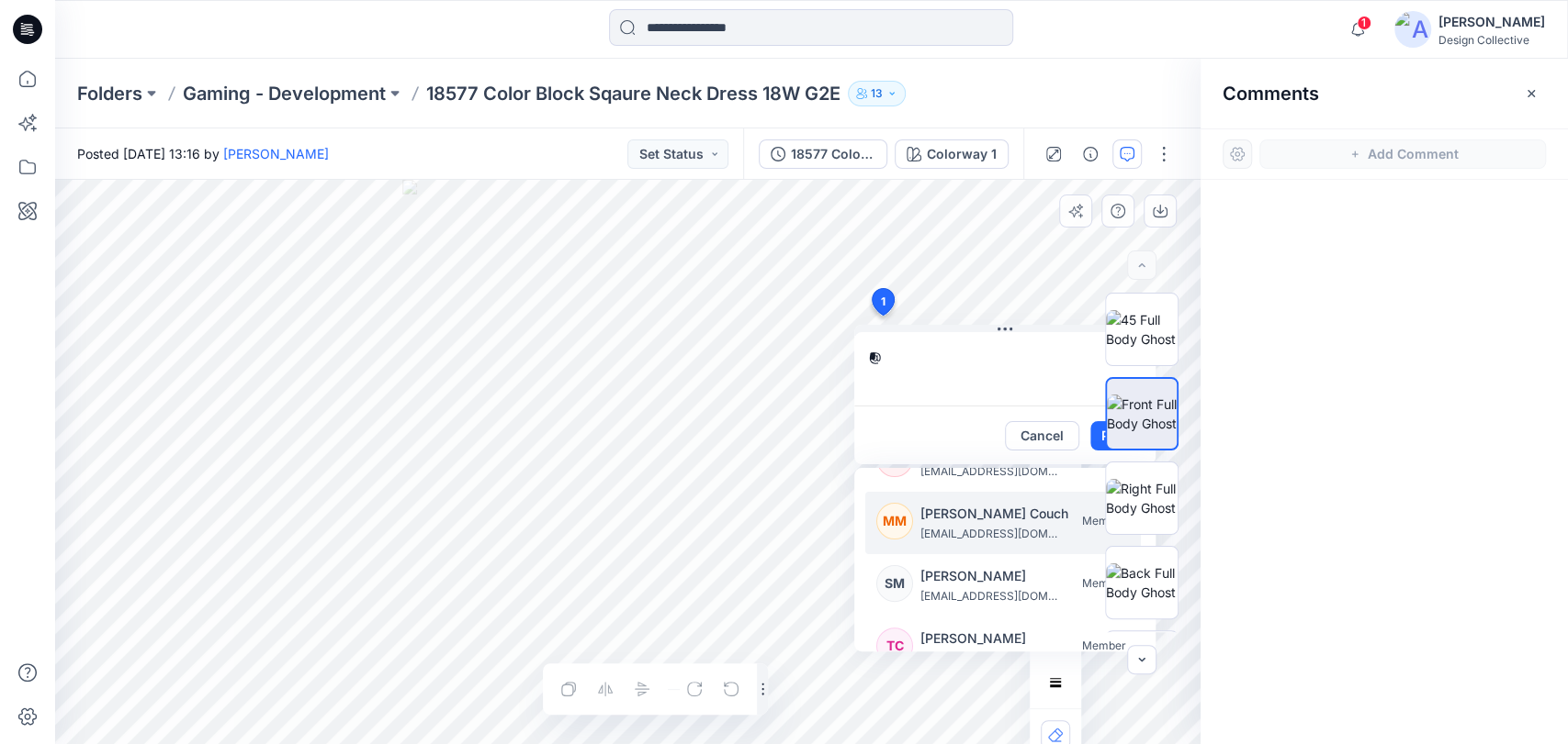
click at [985, 533] on p "mcleancouchm@cintas.com" at bounding box center [989, 534] width 138 height 19
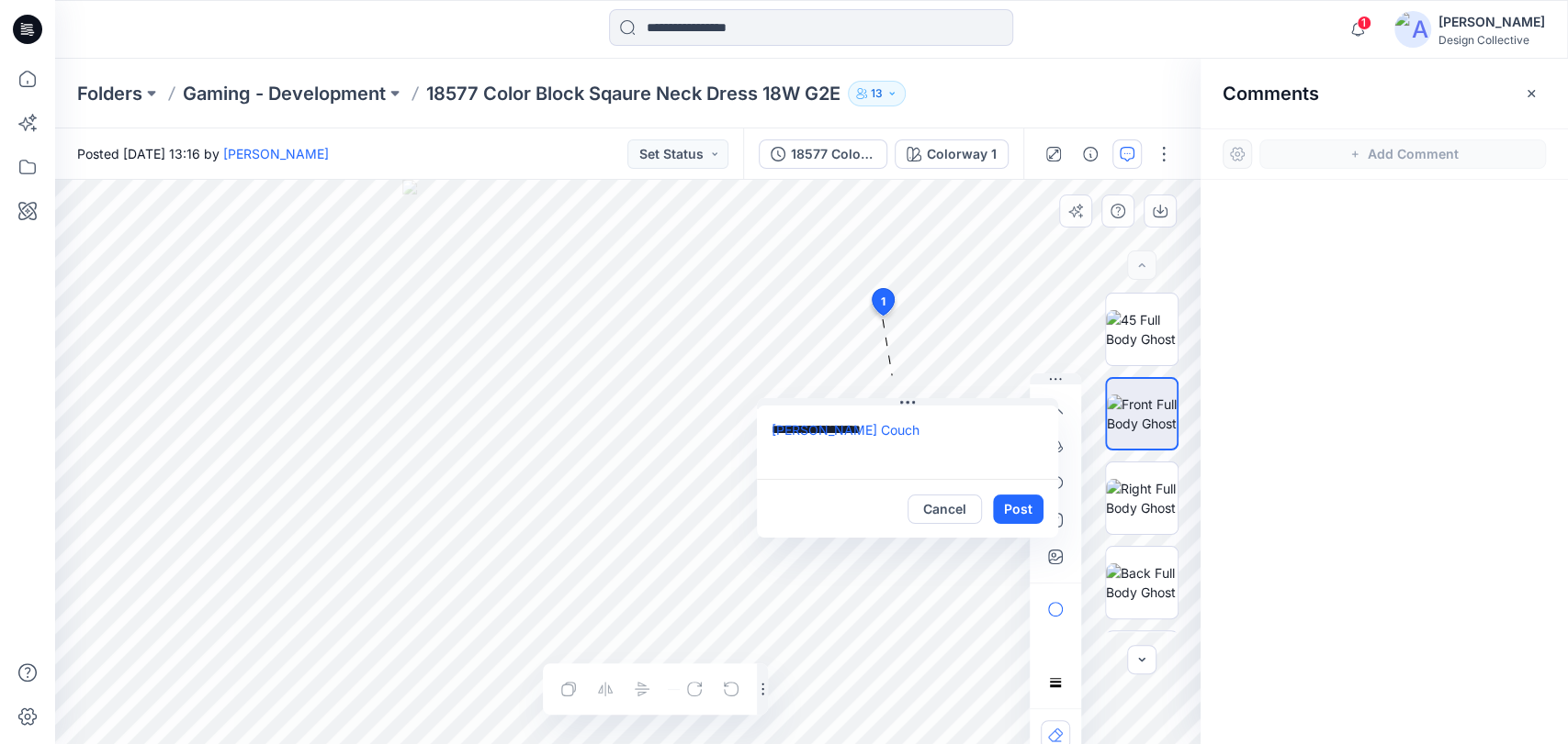
drag, startPoint x: 1017, startPoint y: 329, endPoint x: 934, endPoint y: 450, distance: 146.7
click at [920, 405] on button at bounding box center [907, 404] width 301 height 11
click at [937, 428] on textarea "**********" at bounding box center [907, 444] width 301 height 73
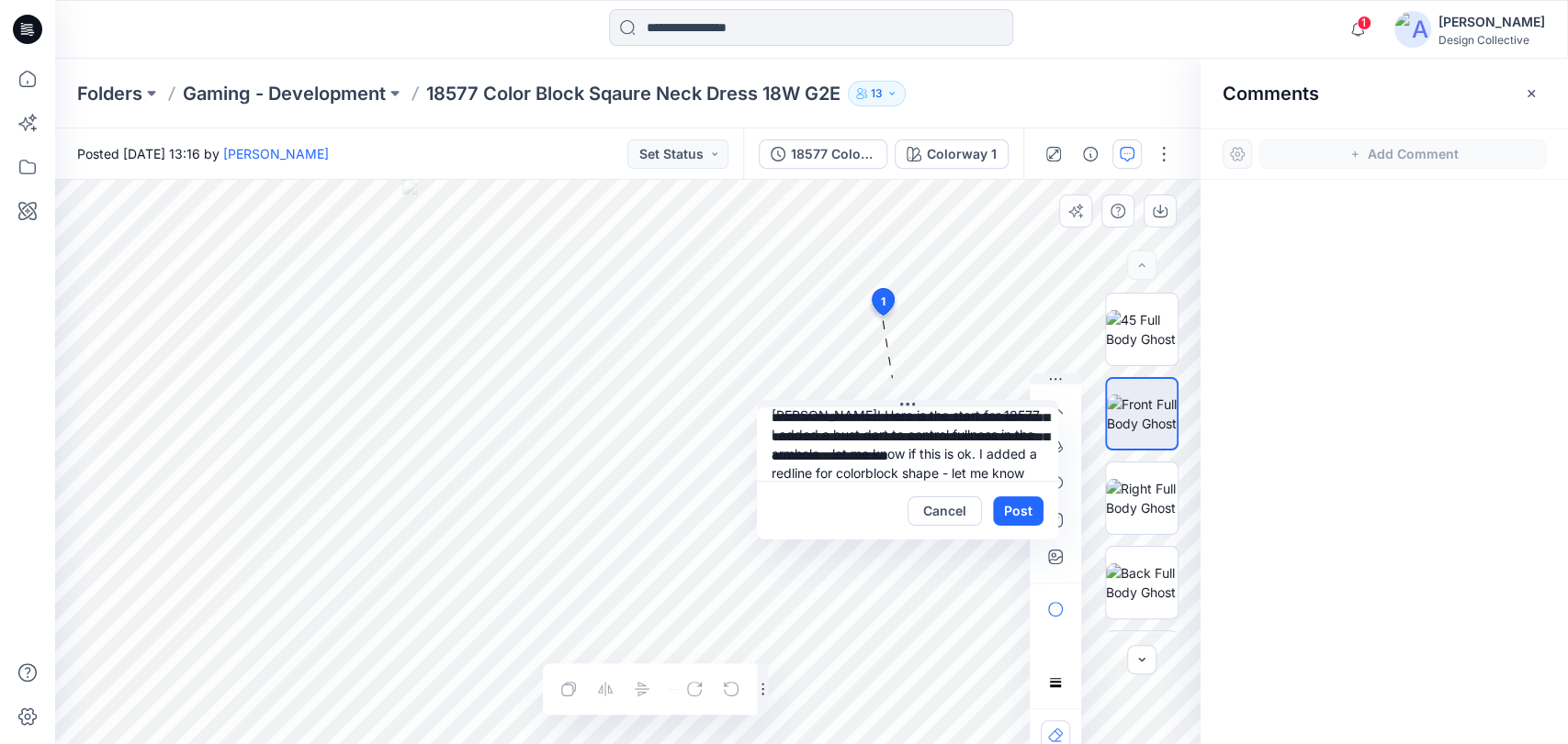
scroll to position [55, 0]
click at [877, 459] on textarea "**********" at bounding box center [907, 444] width 301 height 73
click at [908, 467] on textarea "**********" at bounding box center [907, 444] width 301 height 73
type textarea "**********"
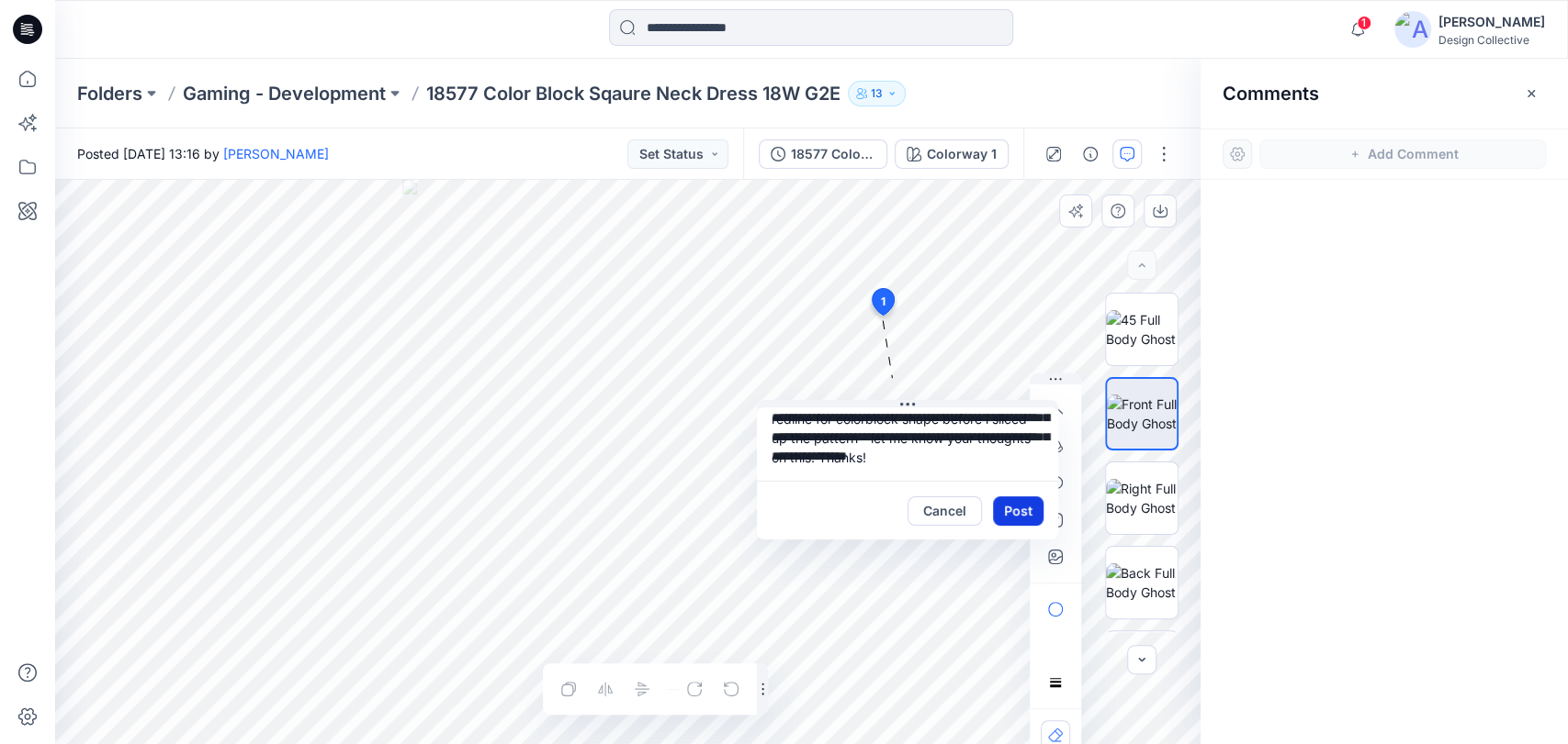
click at [1026, 503] on button "Post" at bounding box center [1018, 512] width 50 height 30
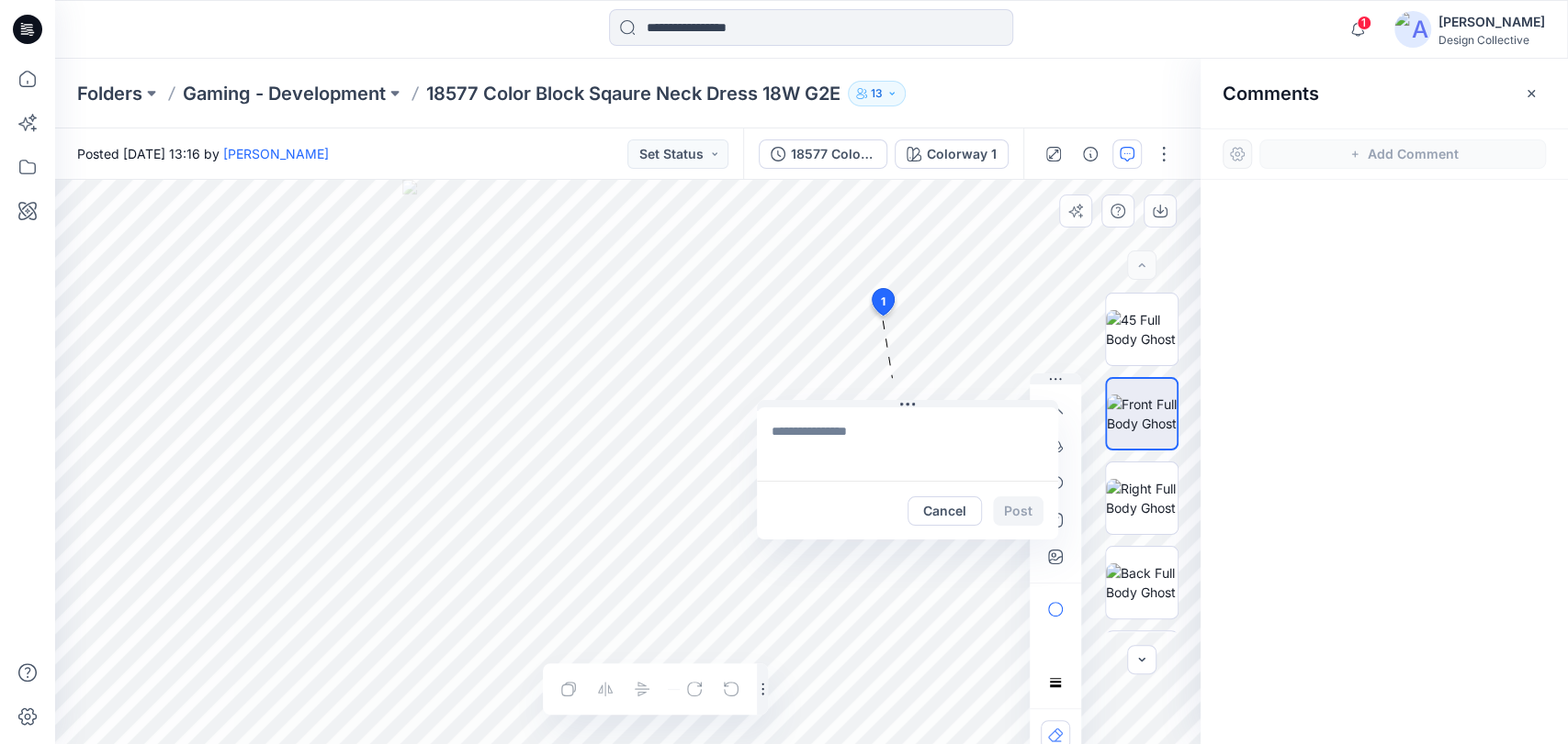
scroll to position [0, 0]
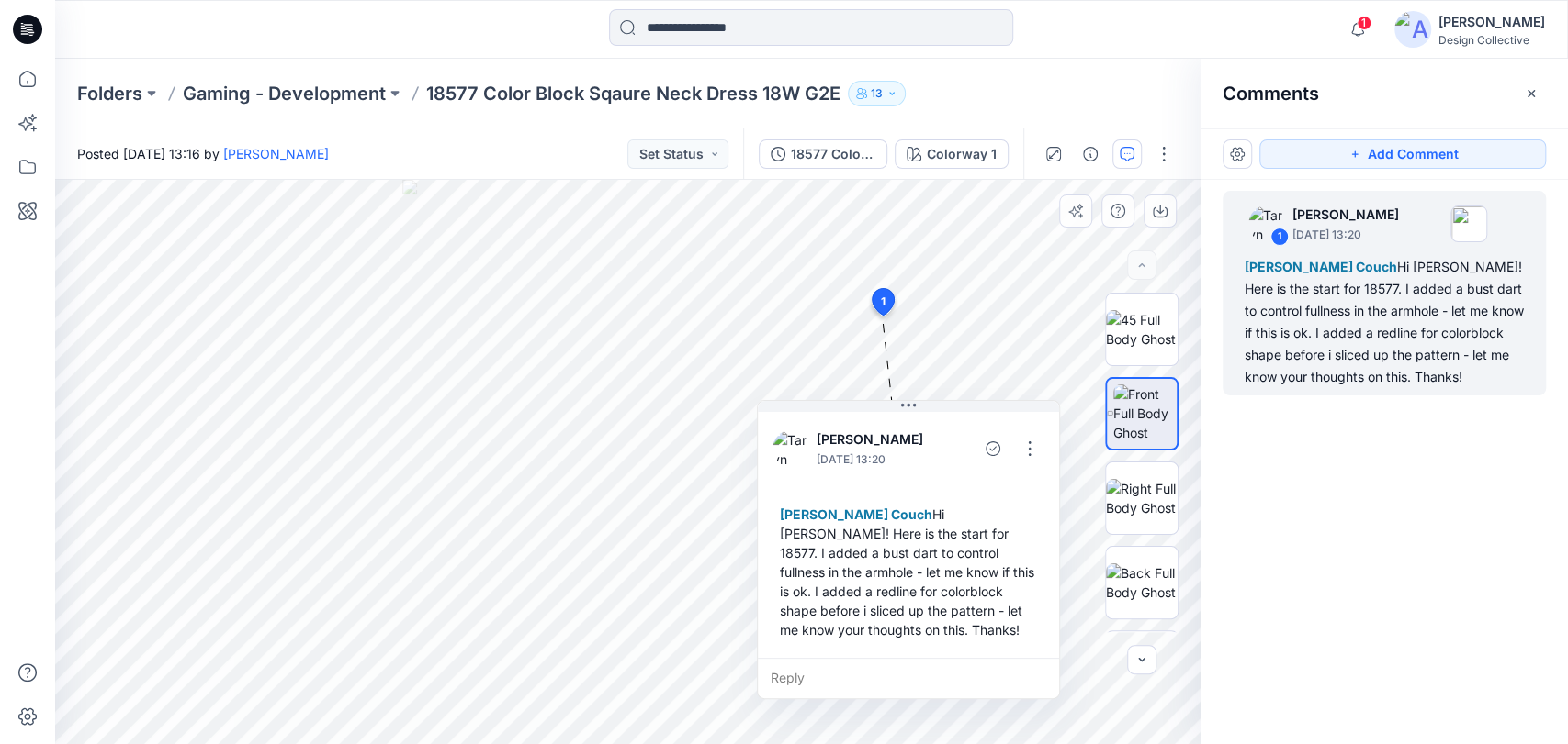
click at [1125, 82] on div "Folders Gaming - Development 18577 Color Block Sqaure Neck Dress 18W G2E 13" at bounding box center [739, 94] width 1325 height 26
click at [706, 153] on button "Set Status" at bounding box center [678, 154] width 101 height 30
click at [676, 321] on p "Design to Review" at bounding box center [655, 321] width 103 height 24
click at [1079, 76] on div "Folders Gaming - Development 18577 Color Block Sqaure Neck Dress 18W G2E 13" at bounding box center [812, 93] width 1513 height 70
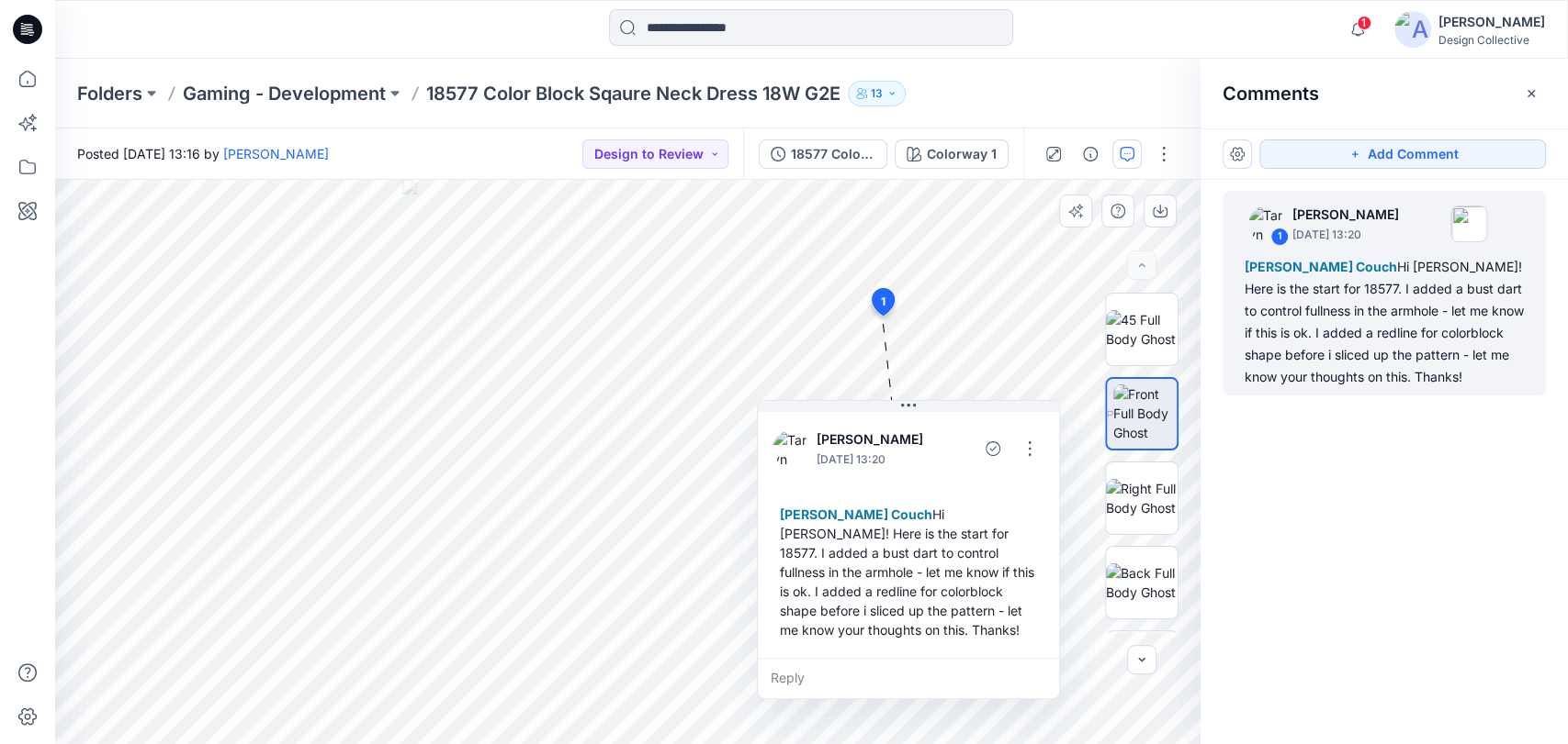
click at [1526, 97] on icon "button" at bounding box center [1530, 93] width 15 height 15
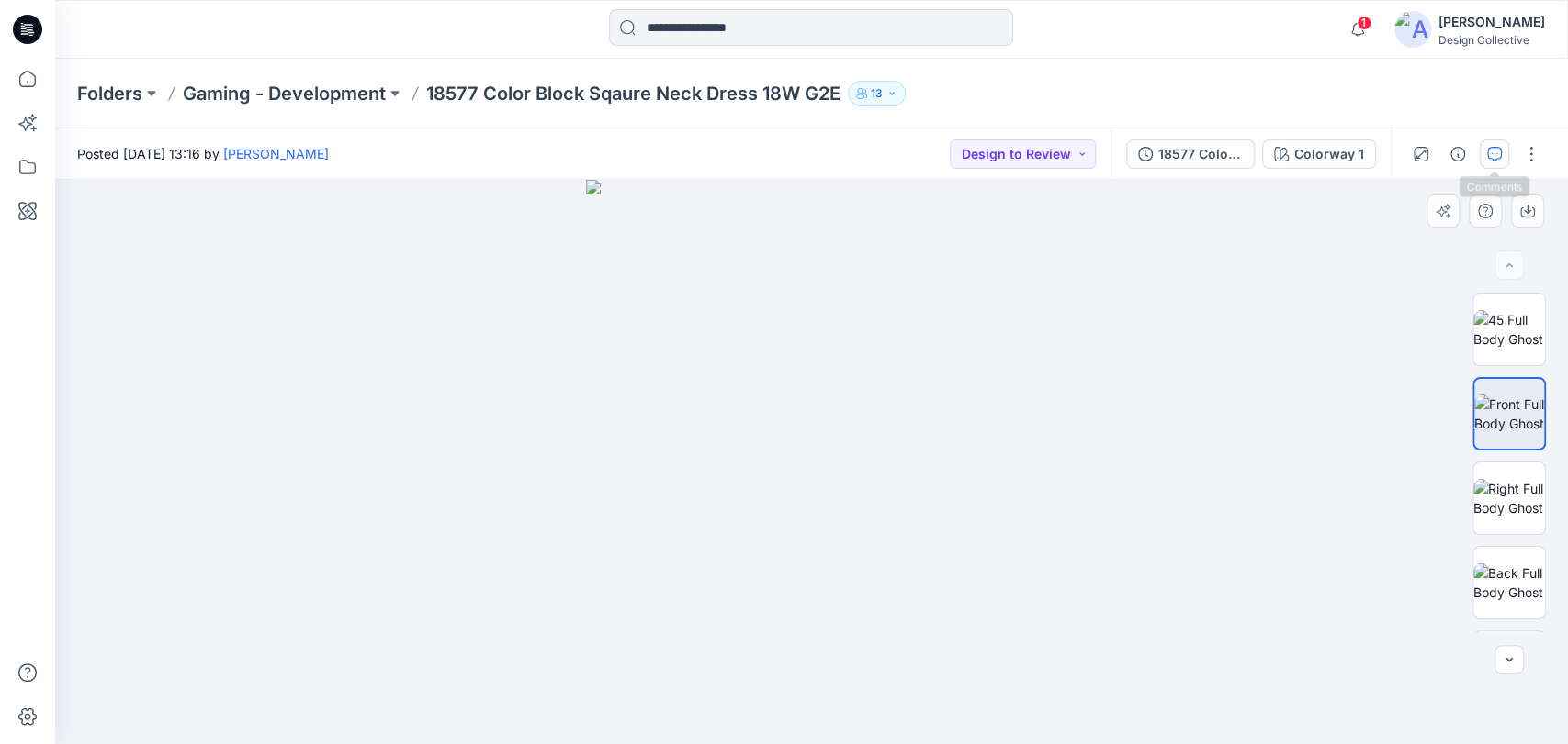
click at [1494, 156] on icon "button" at bounding box center [1494, 153] width 15 height 15
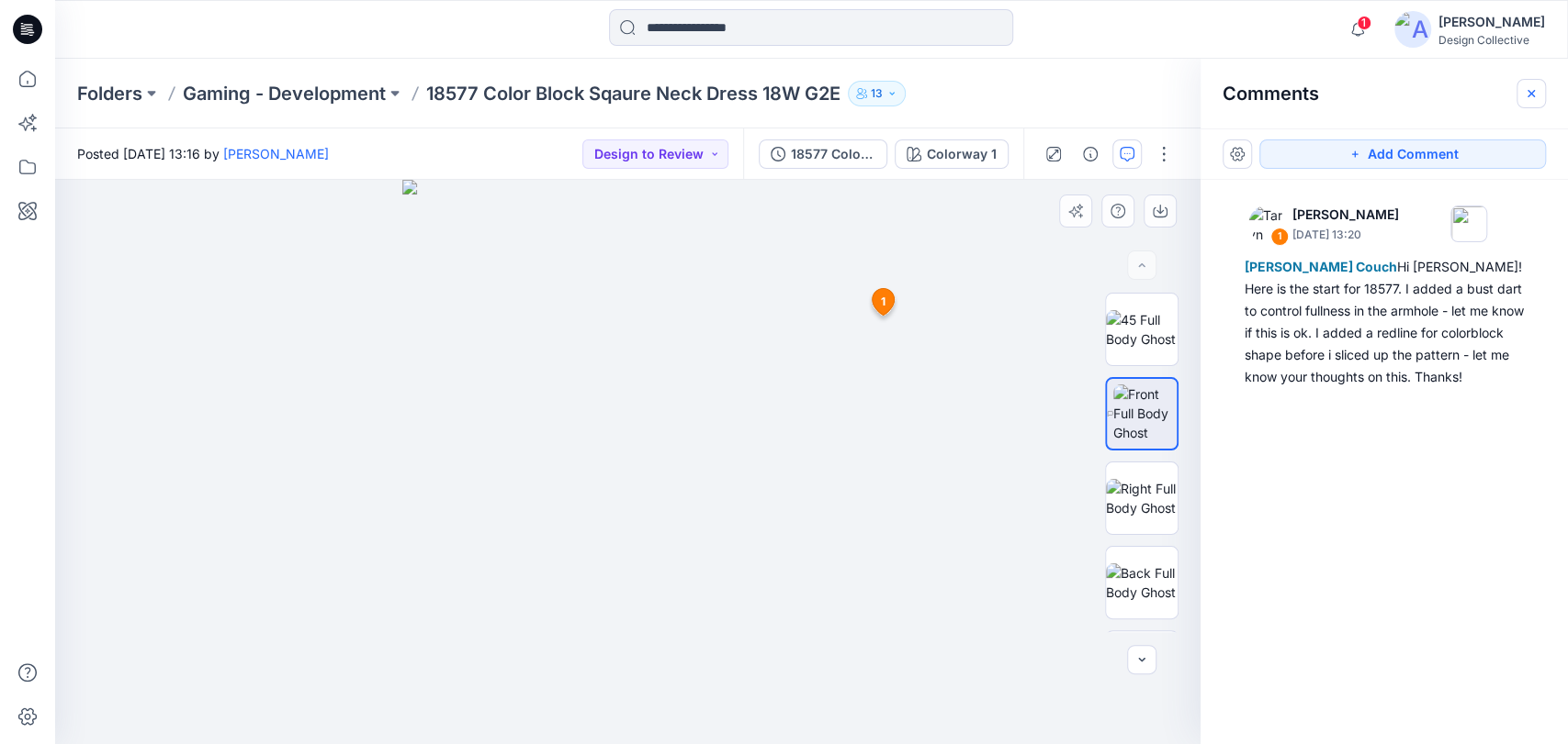
click at [1540, 100] on button "button" at bounding box center [1531, 94] width 30 height 30
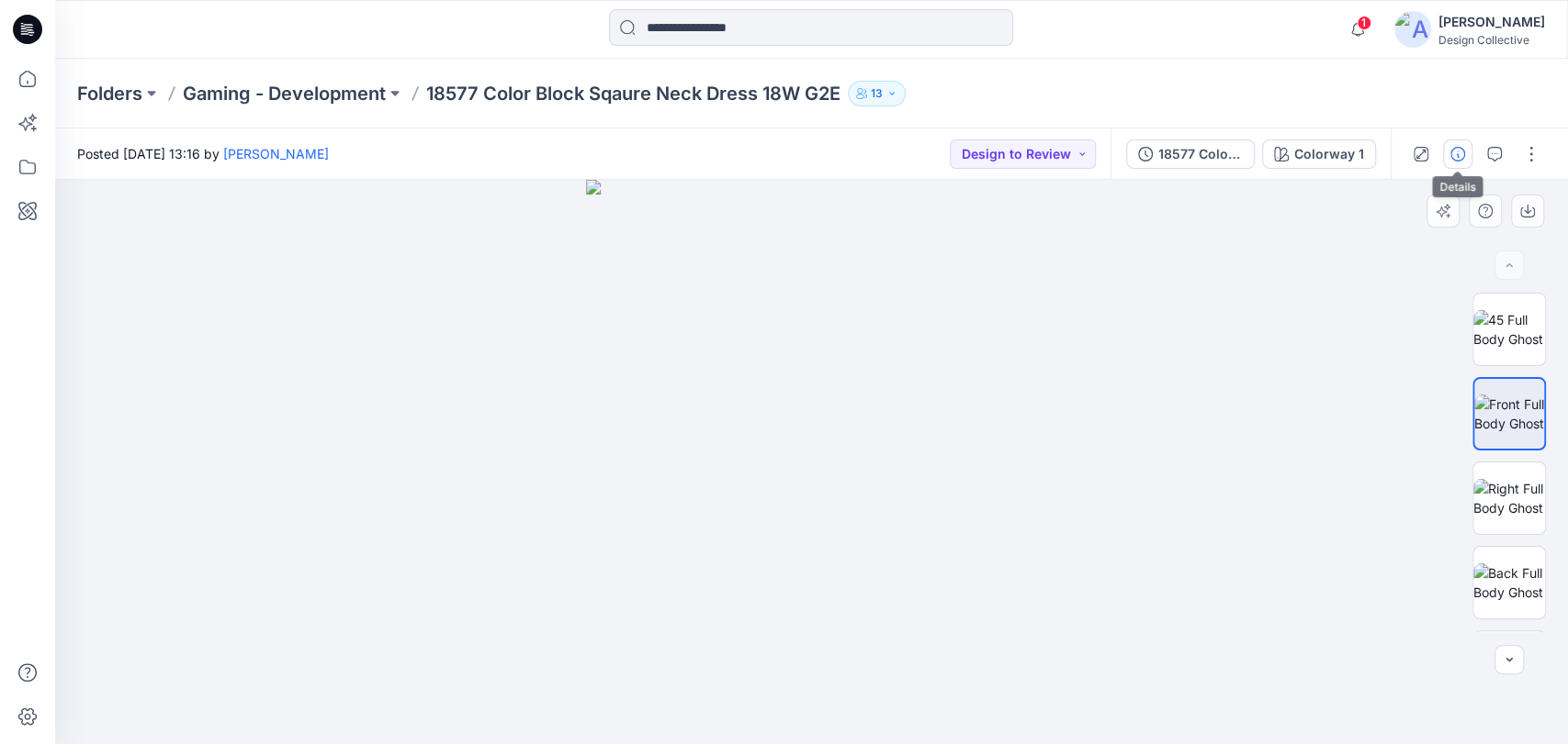
click at [1457, 161] on button "button" at bounding box center [1457, 154] width 30 height 30
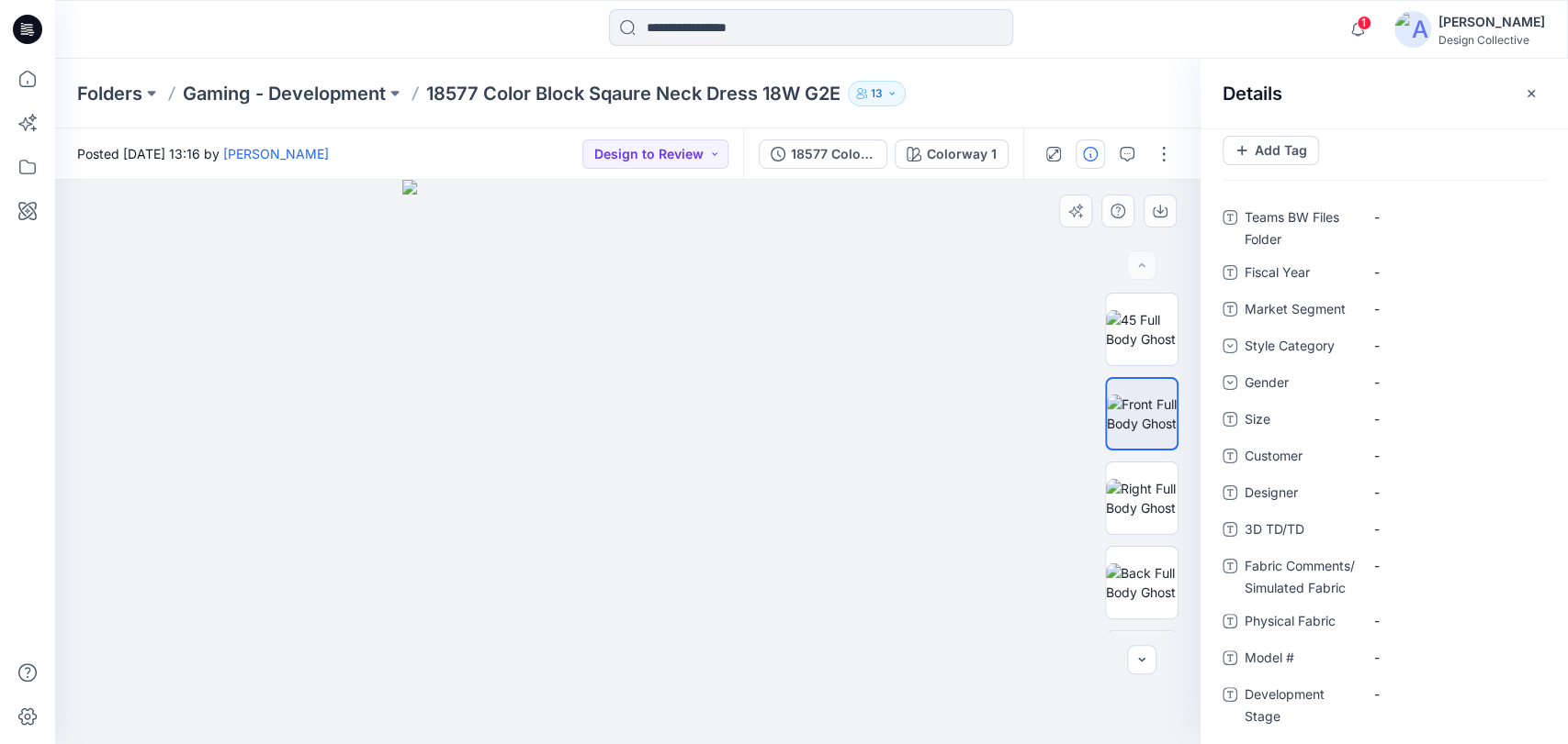
scroll to position [66, 0]
click at [1383, 565] on Fabric "-" at bounding box center [1453, 561] width 159 height 19
type textarea "*"
type textarea "**********"
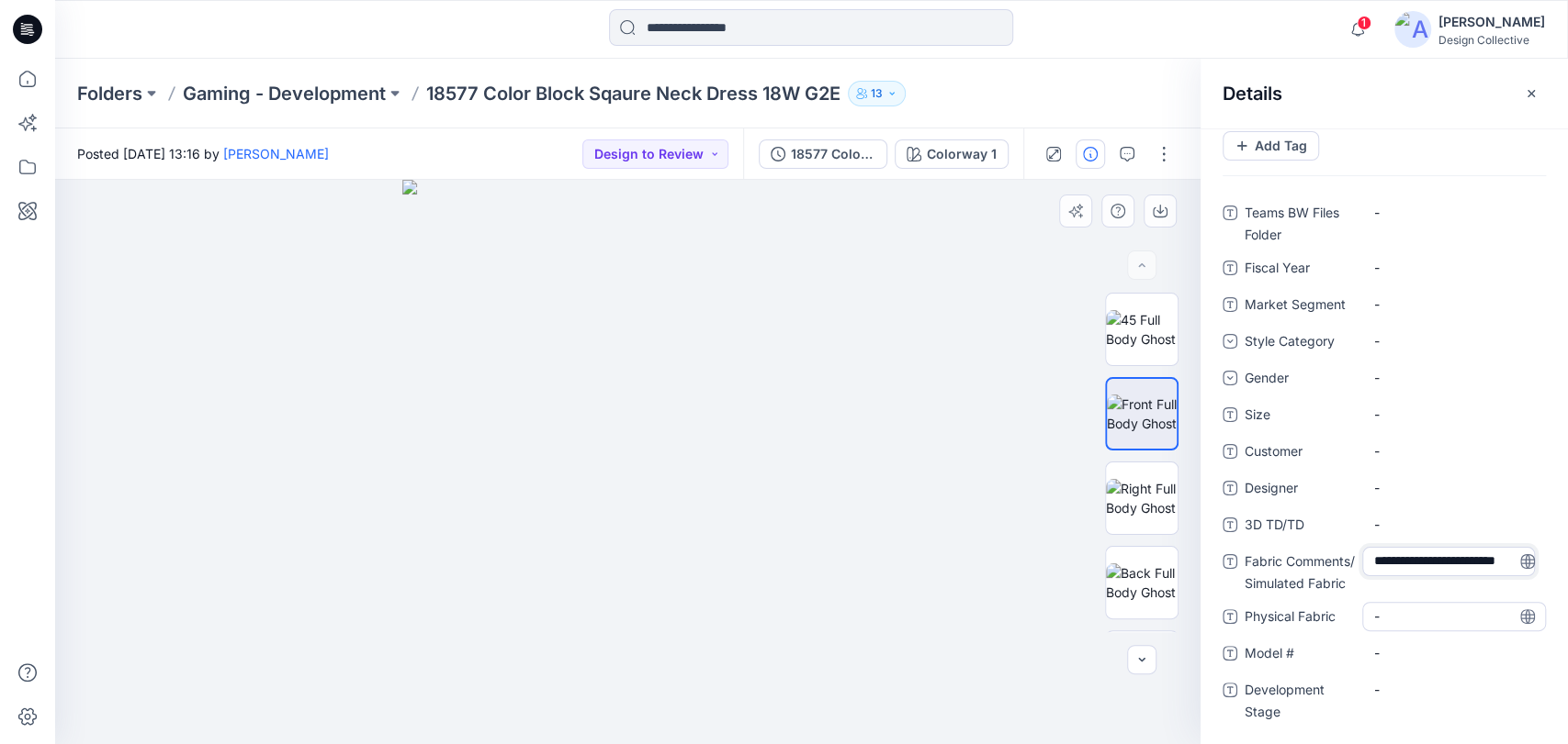
click at [1462, 603] on div "-" at bounding box center [1454, 617] width 184 height 30
type textarea "**********"
click at [1400, 639] on div "**********" at bounding box center [1384, 471] width 324 height 547
click at [1396, 662] on \ "-" at bounding box center [1453, 652] width 159 height 19
type textarea "*****"
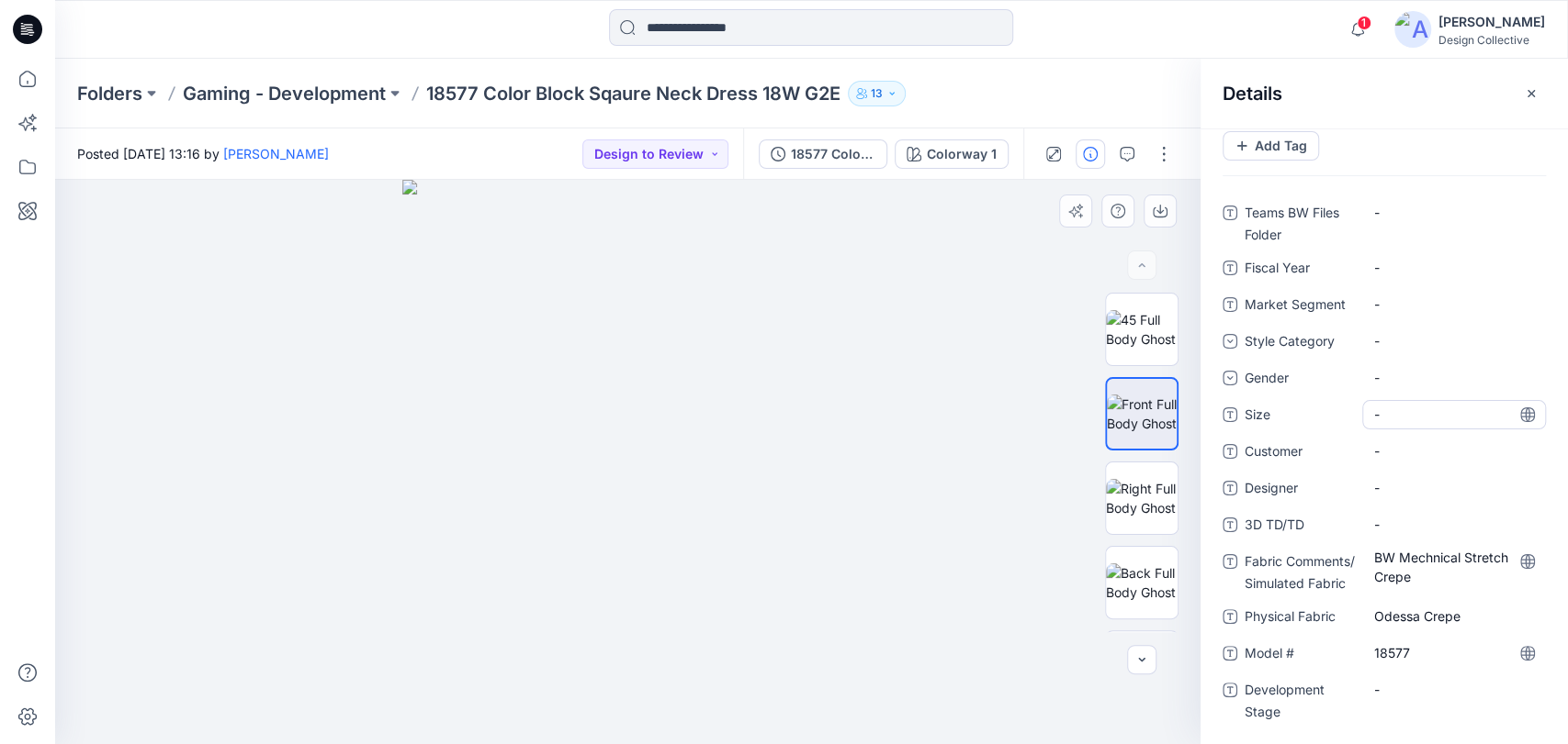
click at [1404, 421] on span "-" at bounding box center [1453, 414] width 159 height 19
type textarea "***"
click at [1415, 369] on div "-" at bounding box center [1454, 378] width 184 height 30
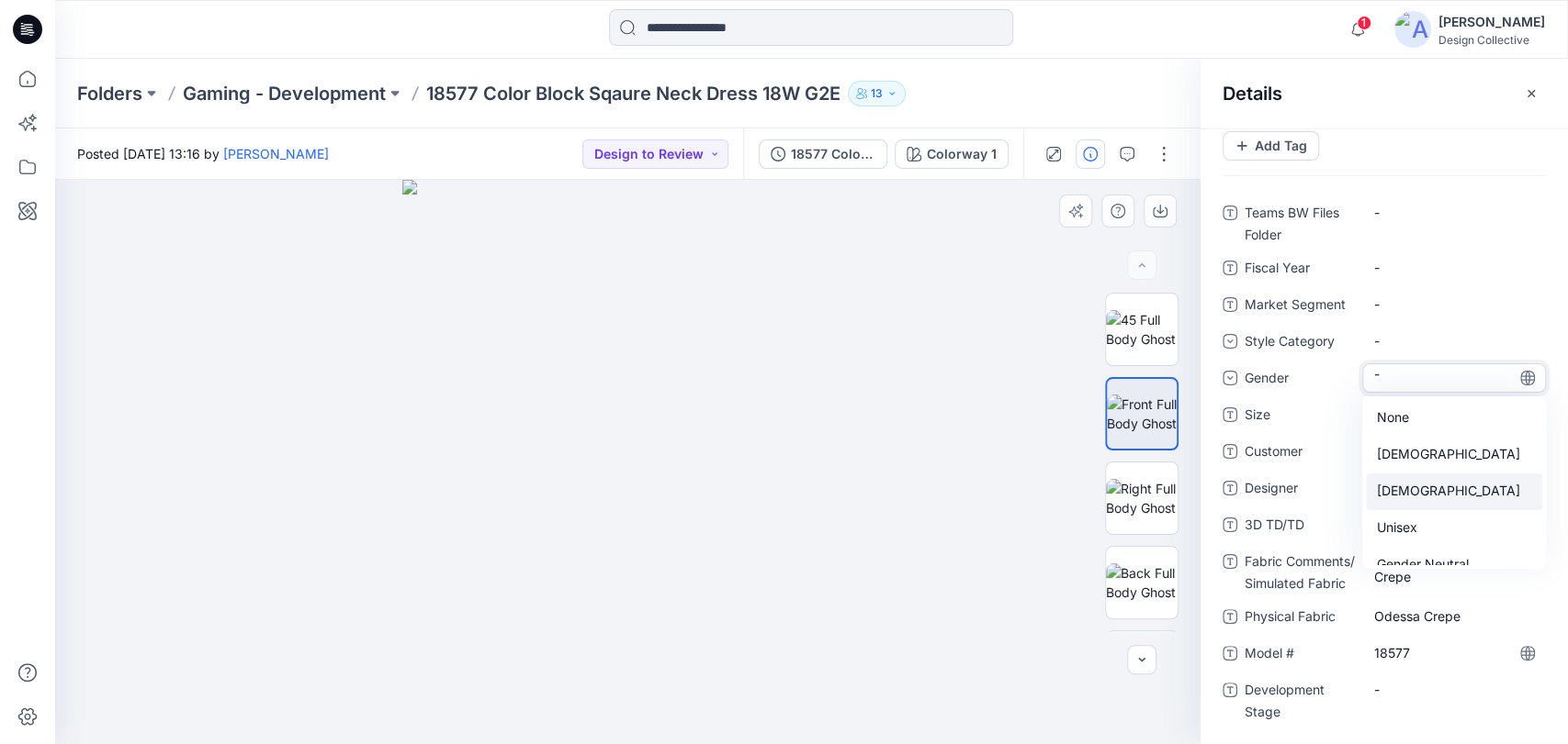
click at [1404, 502] on div "Female" at bounding box center [1454, 492] width 176 height 37
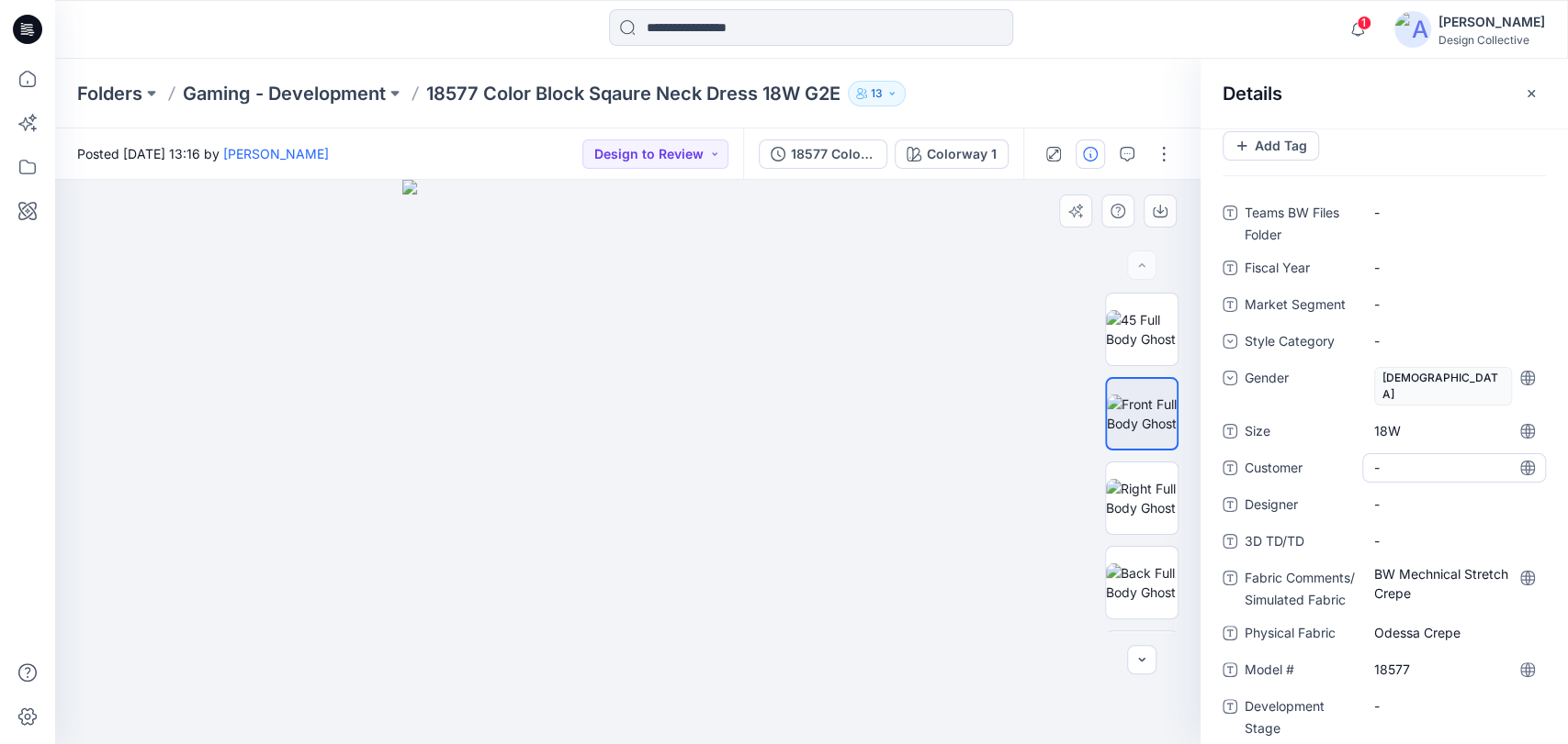
click at [1398, 458] on span "-" at bounding box center [1453, 467] width 159 height 19
type textarea "*"
type textarea "**********"
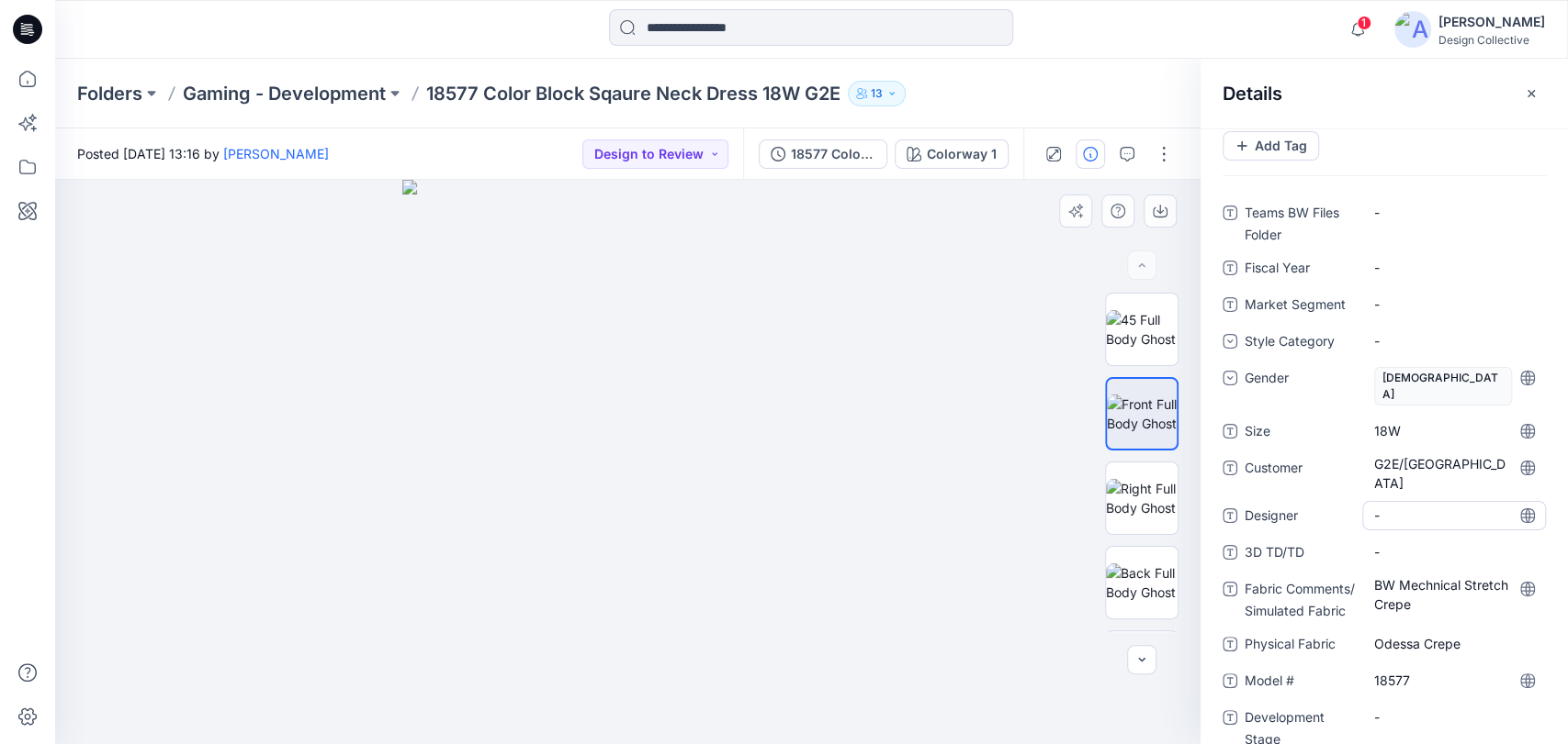
click at [1379, 506] on span "-" at bounding box center [1453, 514] width 159 height 19
type textarea "**********"
click at [1422, 538] on div "-" at bounding box center [1454, 553] width 184 height 30
type textarea "**********"
click at [1418, 509] on span "Mandy McleanCouch" at bounding box center [1453, 514] width 159 height 19
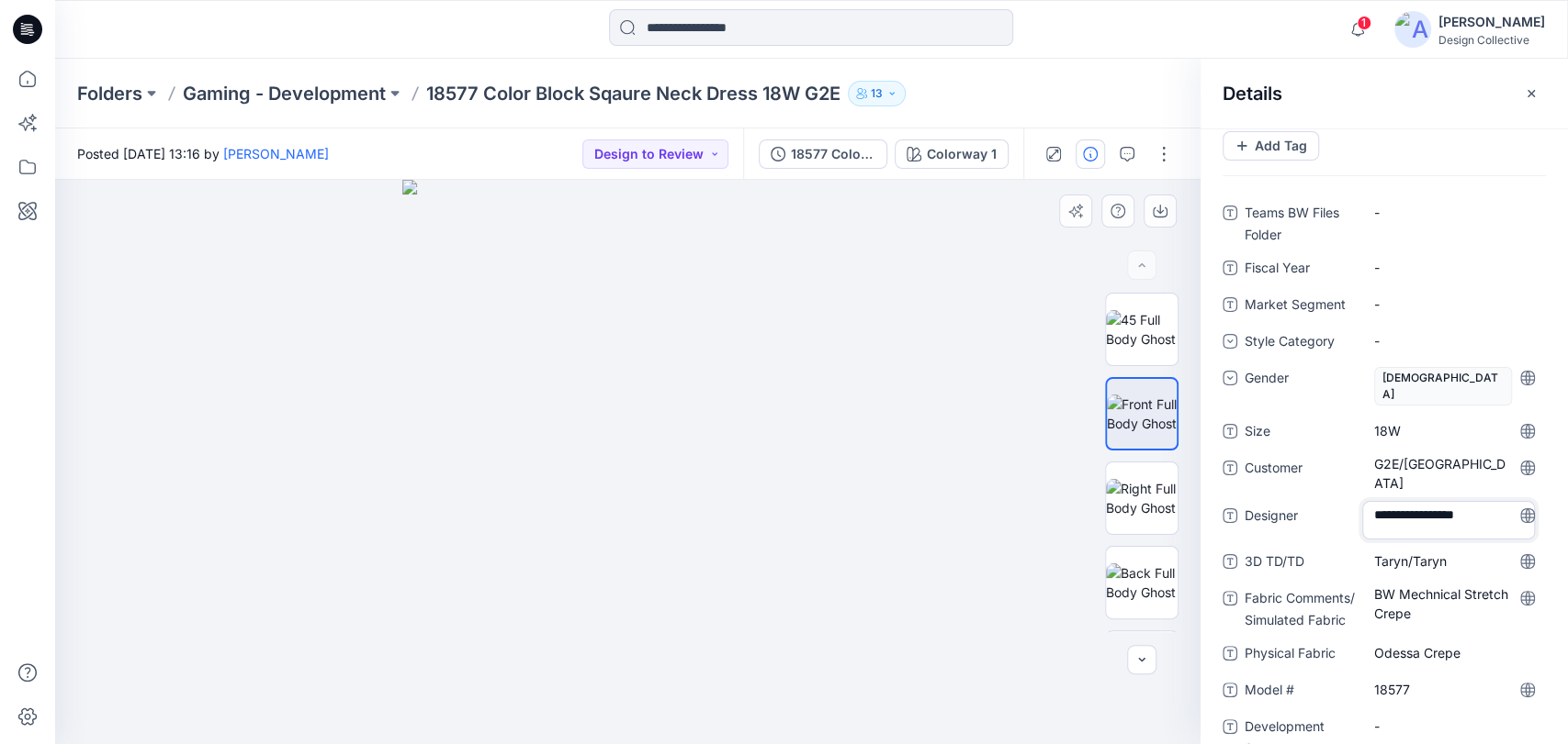
click at [1460, 502] on textarea "**********" at bounding box center [1448, 520] width 172 height 39
type textarea "**********"
click at [1435, 347] on div "-" at bounding box center [1454, 341] width 184 height 30
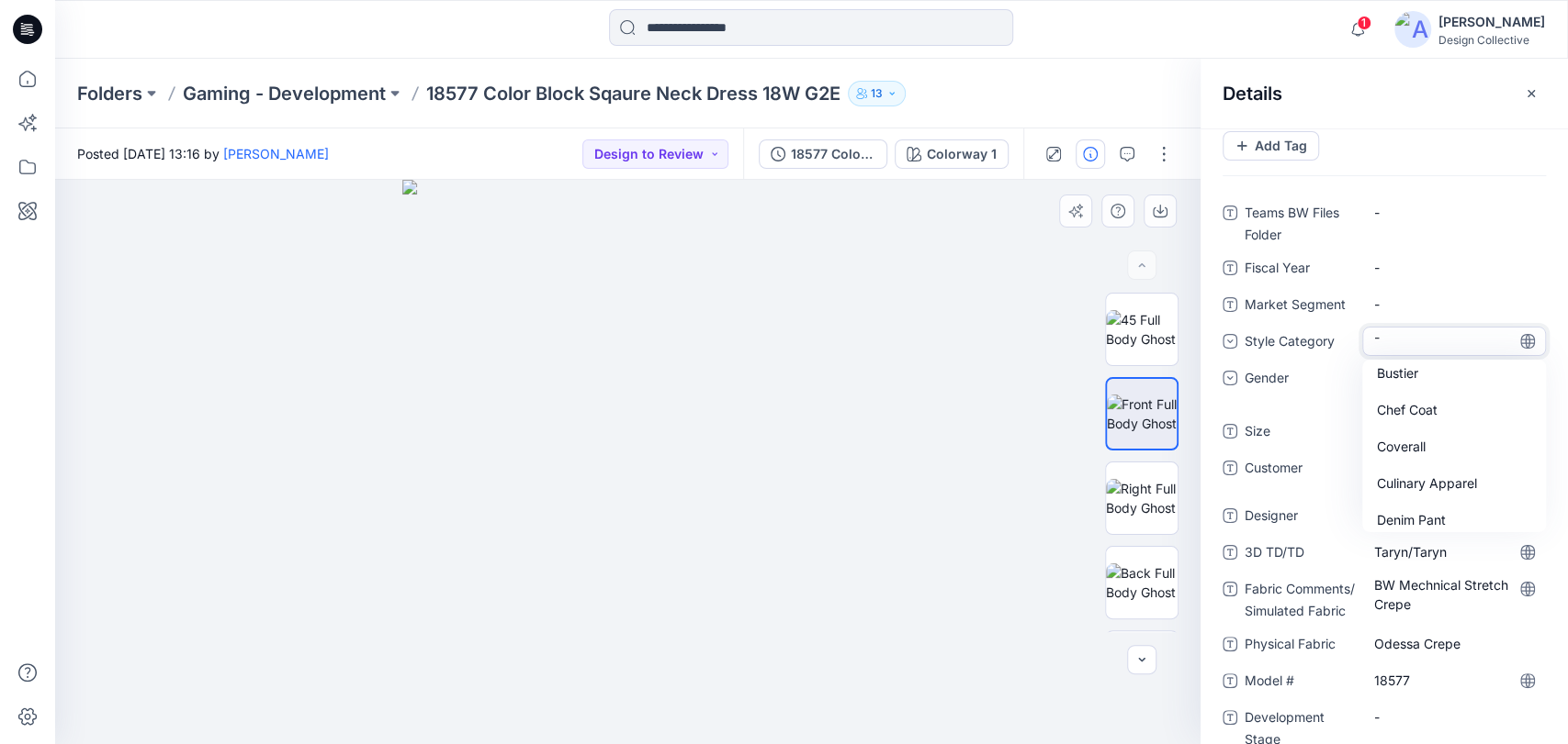
scroll to position [272, 0]
click at [1405, 505] on div "Dress" at bounding box center [1454, 513] width 176 height 37
click at [1432, 297] on Segment "-" at bounding box center [1453, 304] width 159 height 19
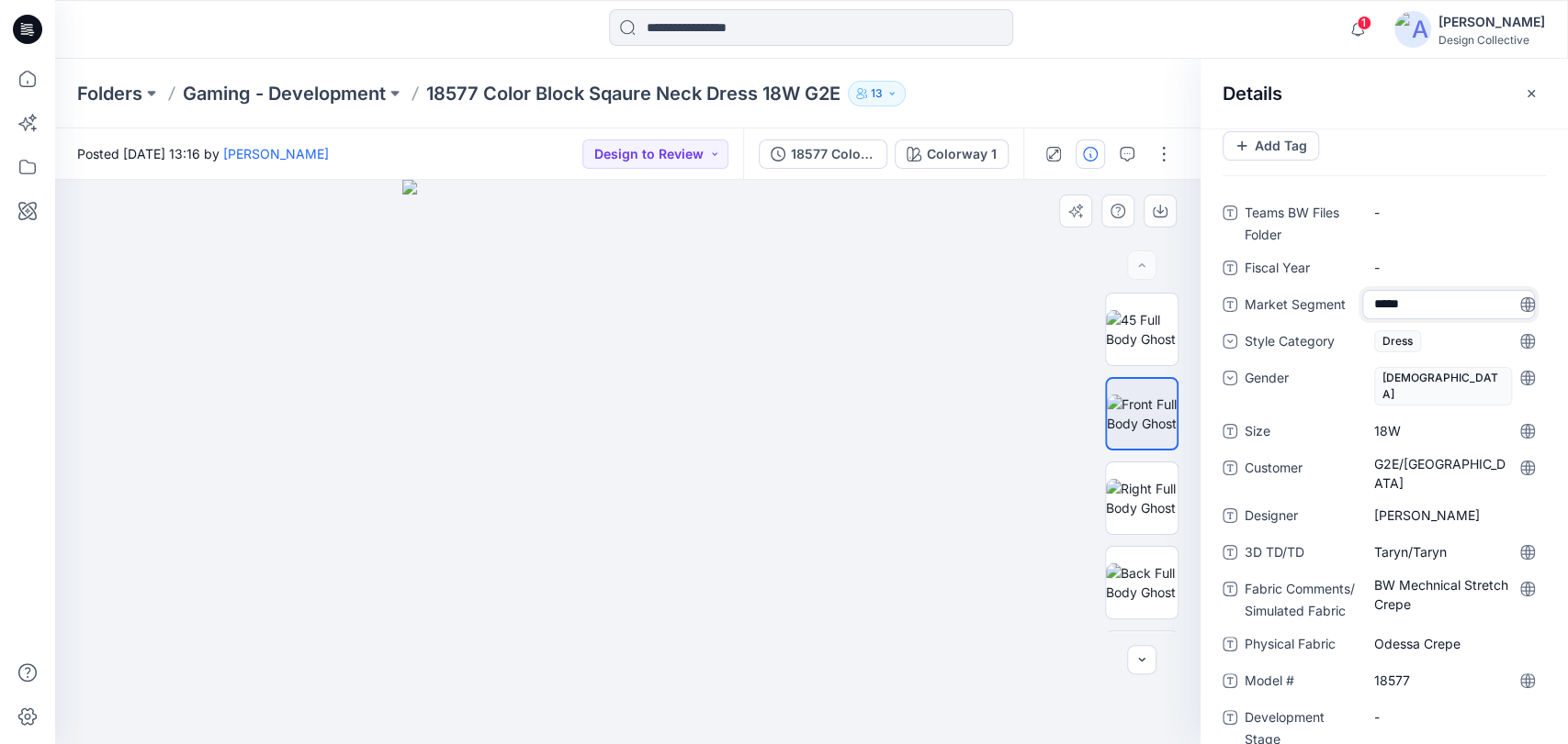
type textarea "******"
click at [1447, 272] on Year "-" at bounding box center [1453, 267] width 159 height 19
type textarea "****"
click at [1418, 200] on div "-" at bounding box center [1454, 213] width 184 height 30
type textarea "**********"
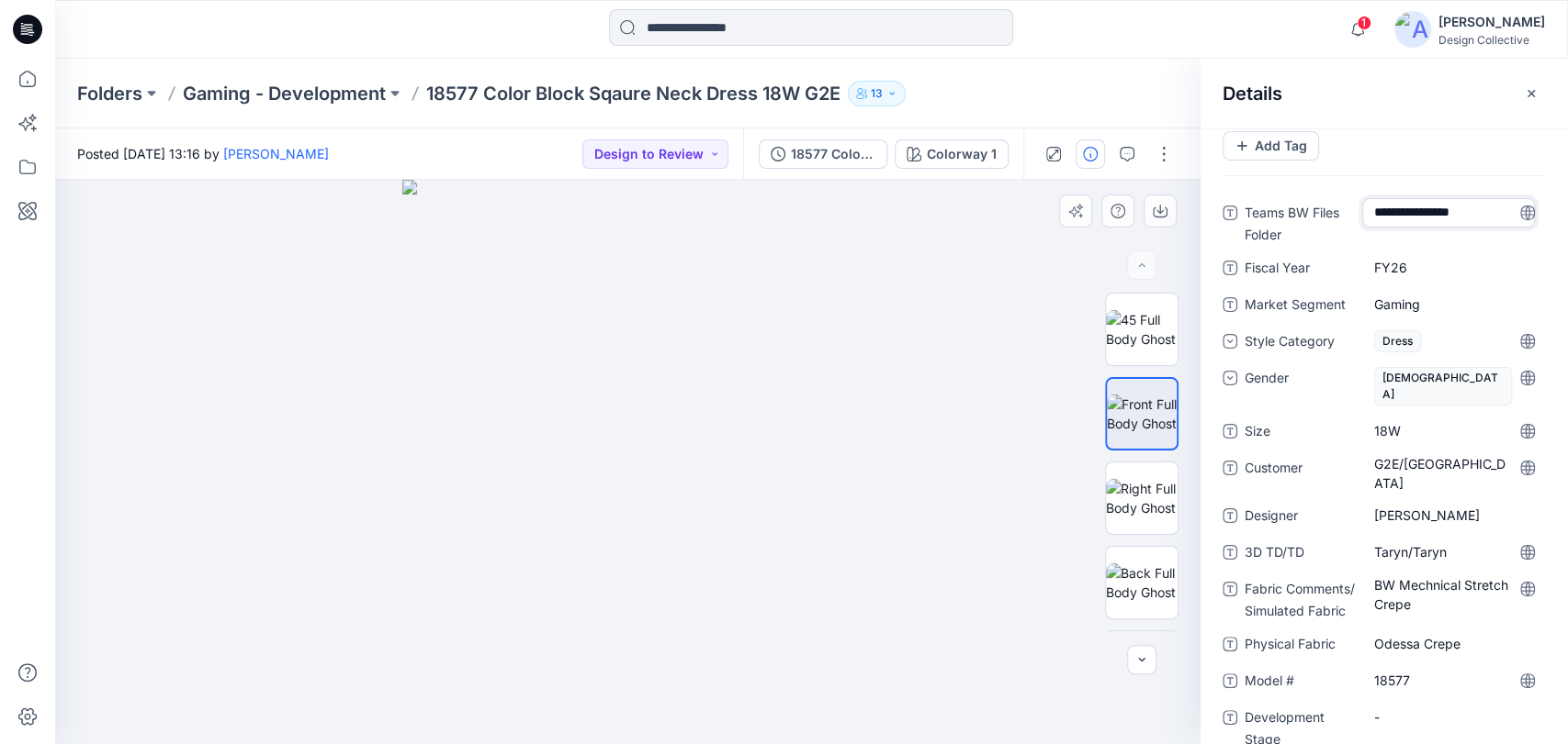
click at [1442, 158] on div "Tags Use tags to identify, clarify, or categorize the style Add Tag" at bounding box center [1384, 134] width 367 height 114
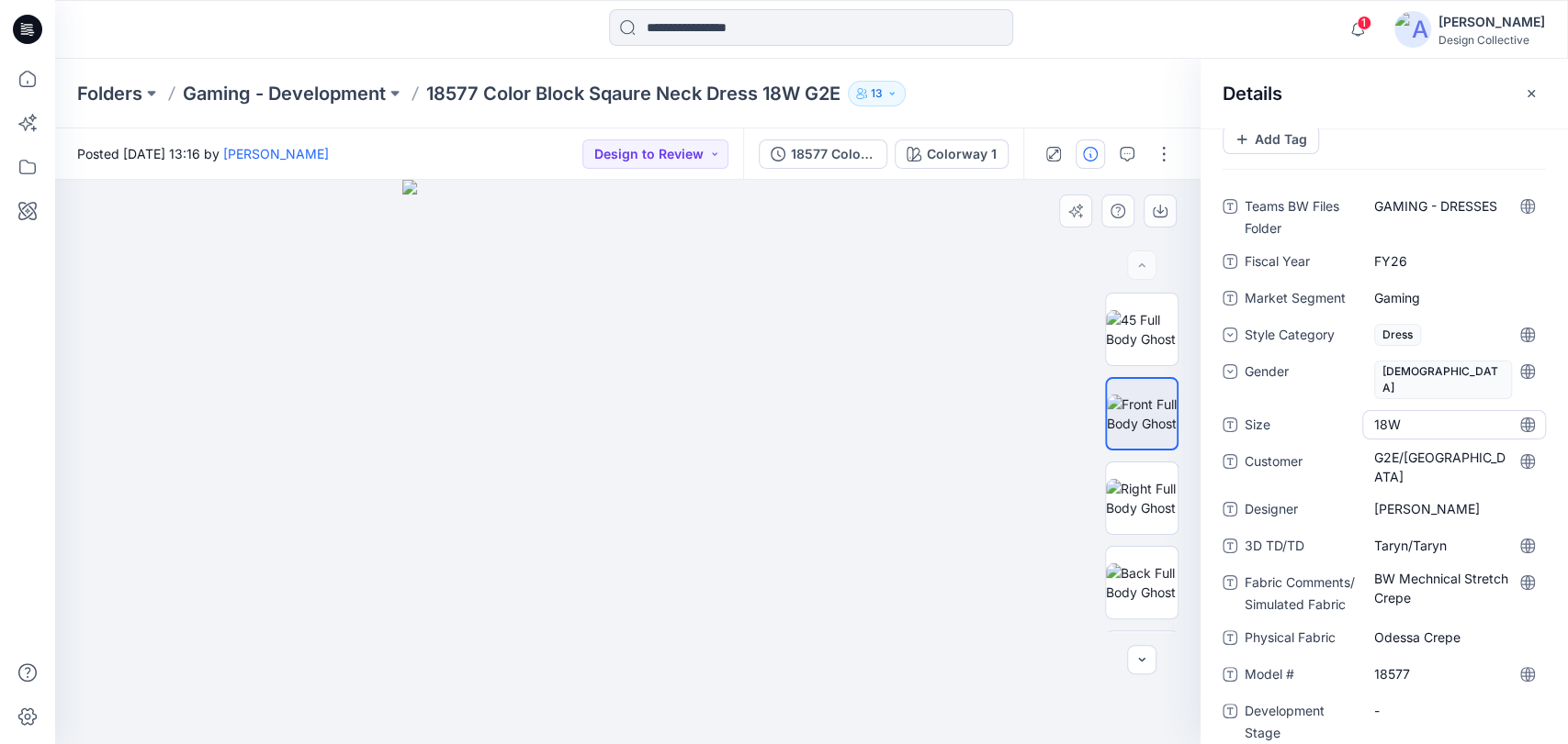
scroll to position [77, 0]
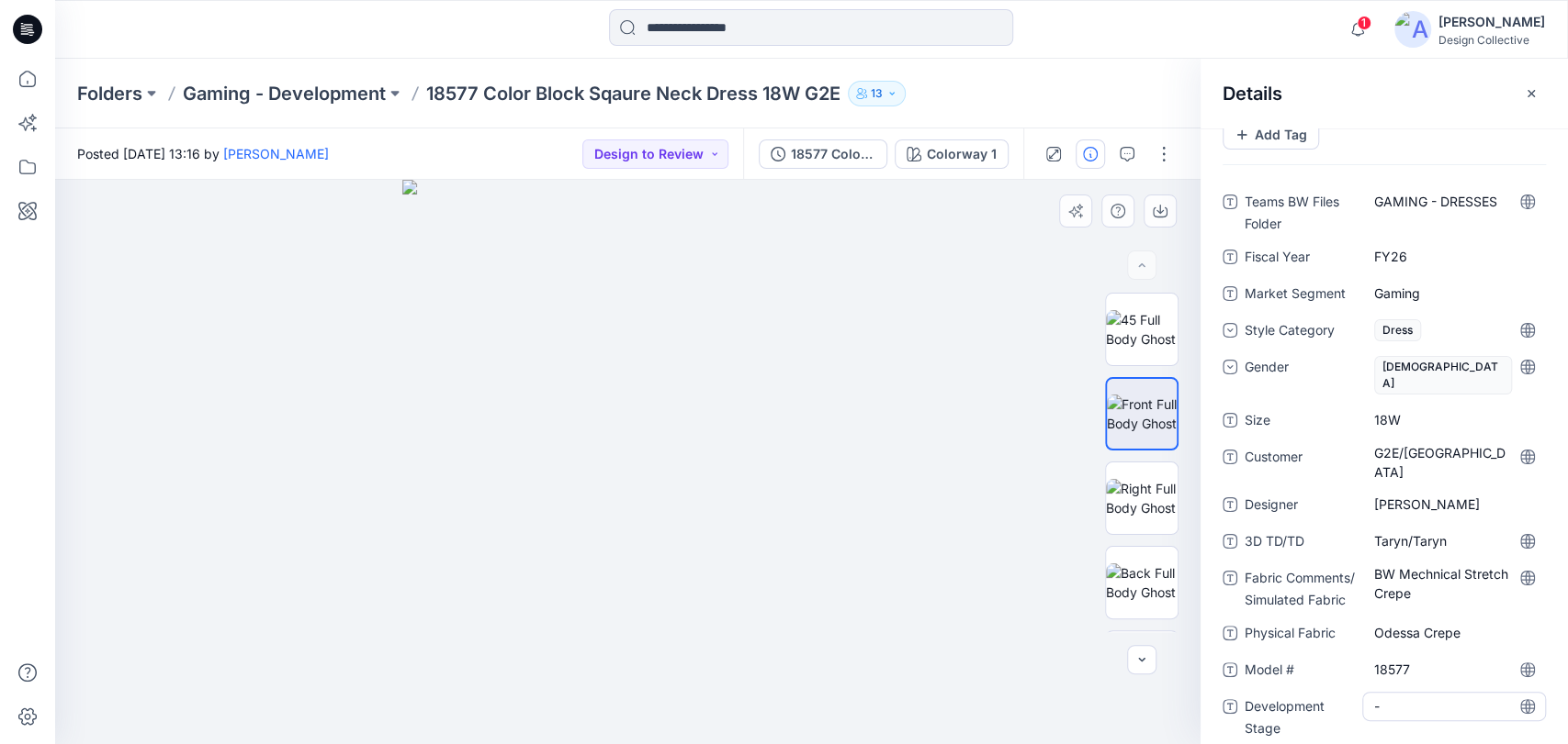
click at [1392, 697] on Stage "-" at bounding box center [1453, 705] width 159 height 19
type textarea "*"
type textarea "*******"
click at [1533, 94] on icon "button" at bounding box center [1530, 93] width 15 height 15
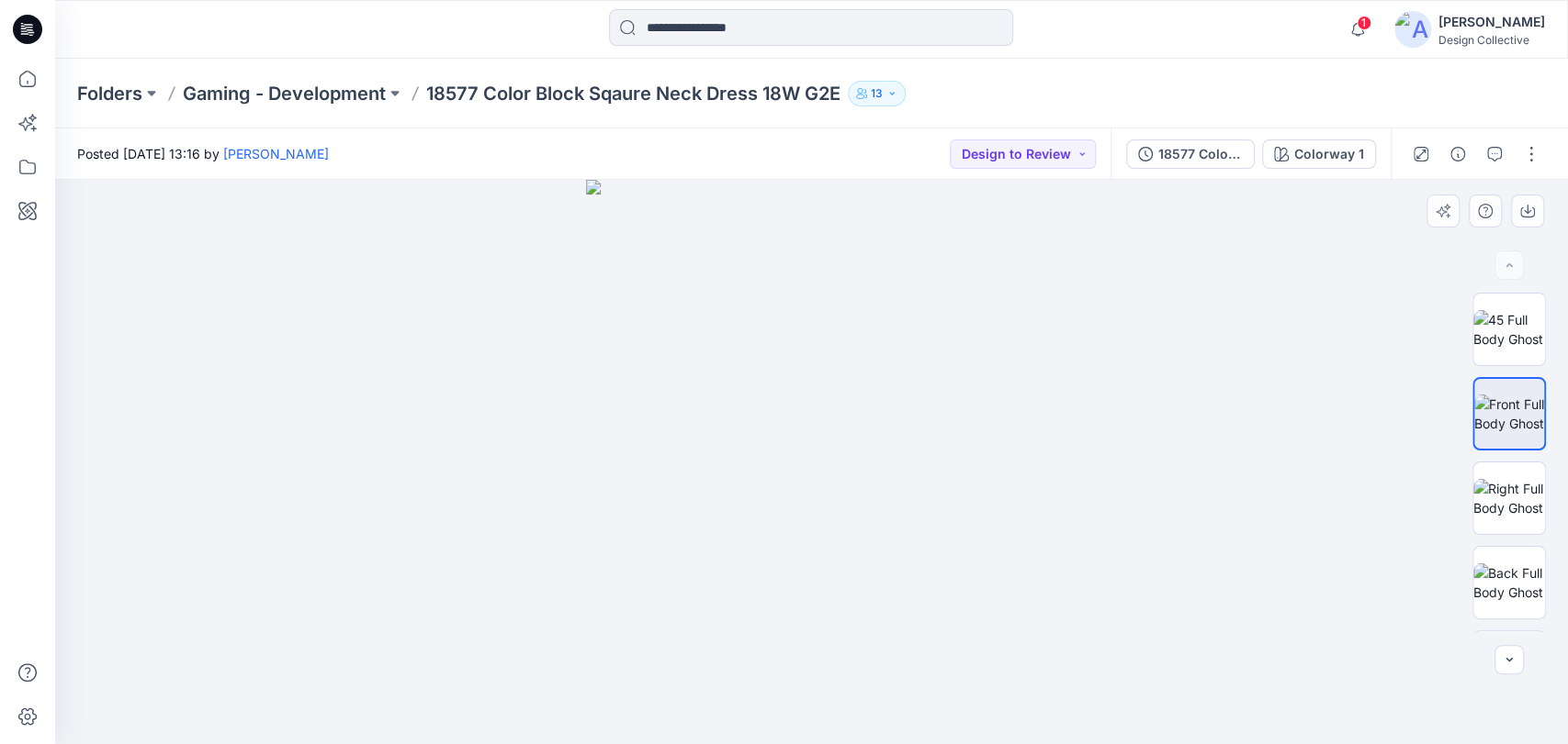
click at [1253, 105] on div "Folders Gaming - Development 18577 Color Block Sqaure Neck Dress 18W G2E 13" at bounding box center [812, 93] width 1513 height 70
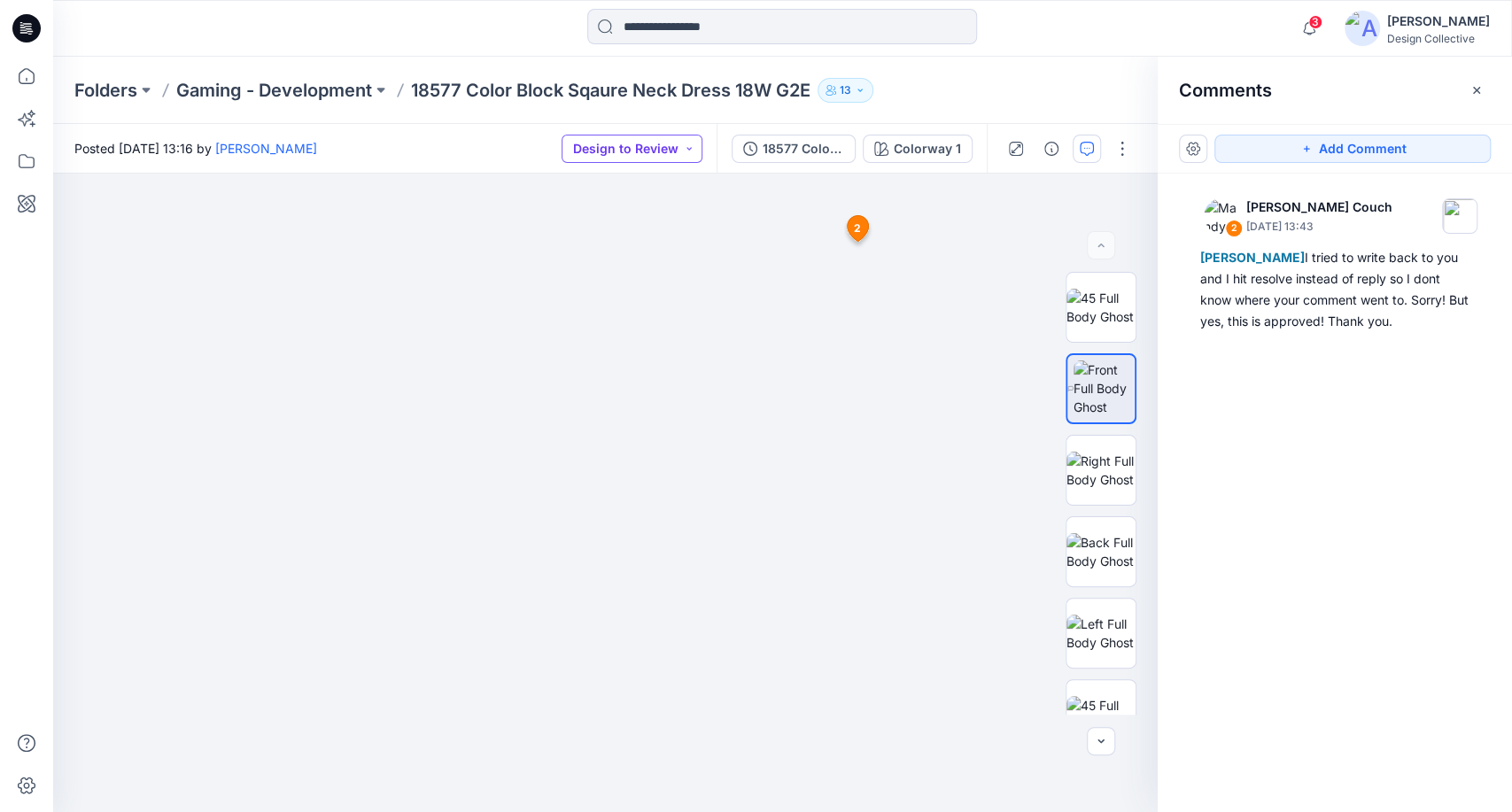
click at [658, 147] on button "Design to Review" at bounding box center [632, 149] width 141 height 29
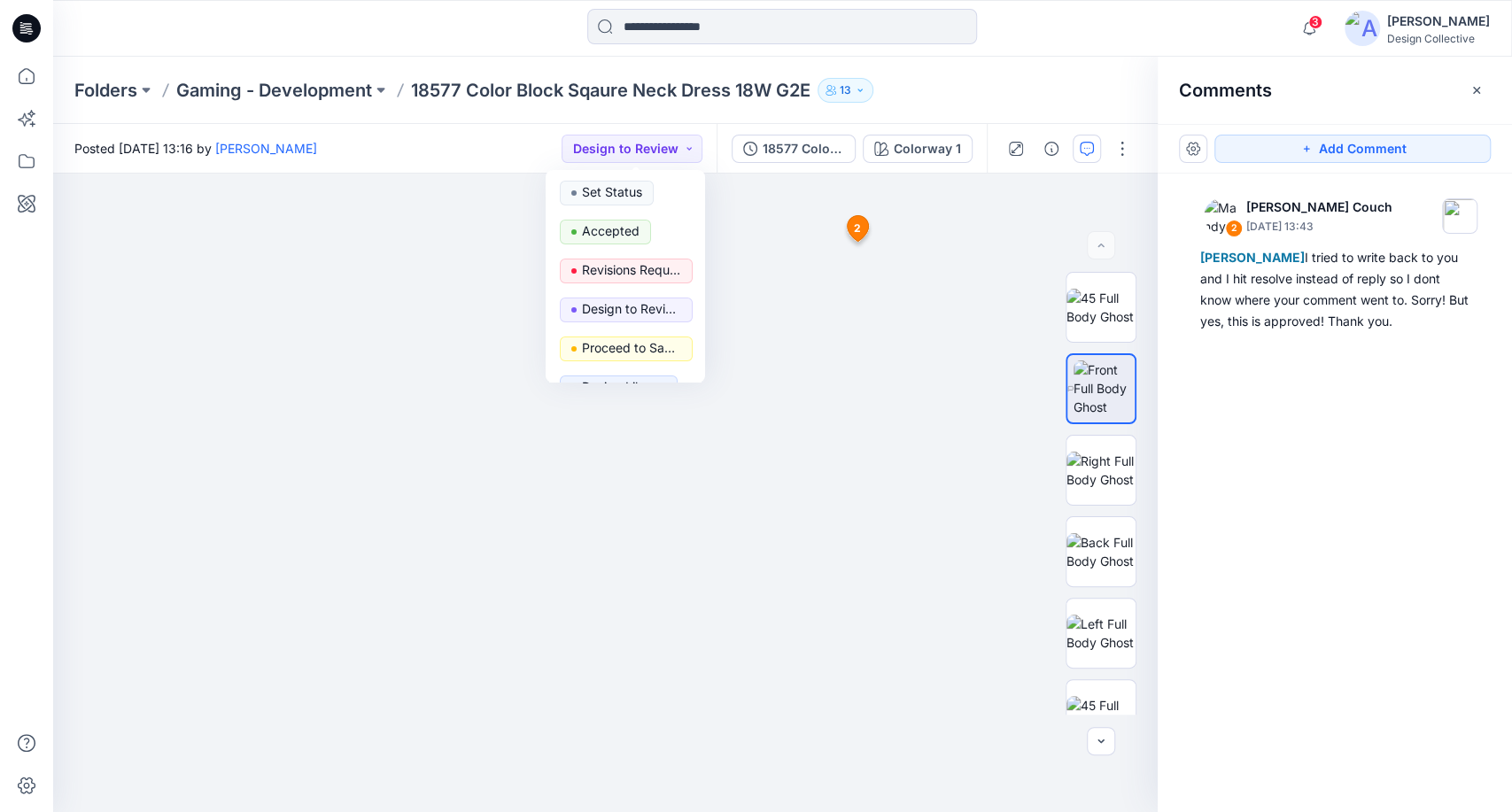
click at [922, 86] on div "Folders Gaming - Development 18577 Color Block Sqaure Neck Dress 18W G2E 13" at bounding box center [713, 91] width 1278 height 25
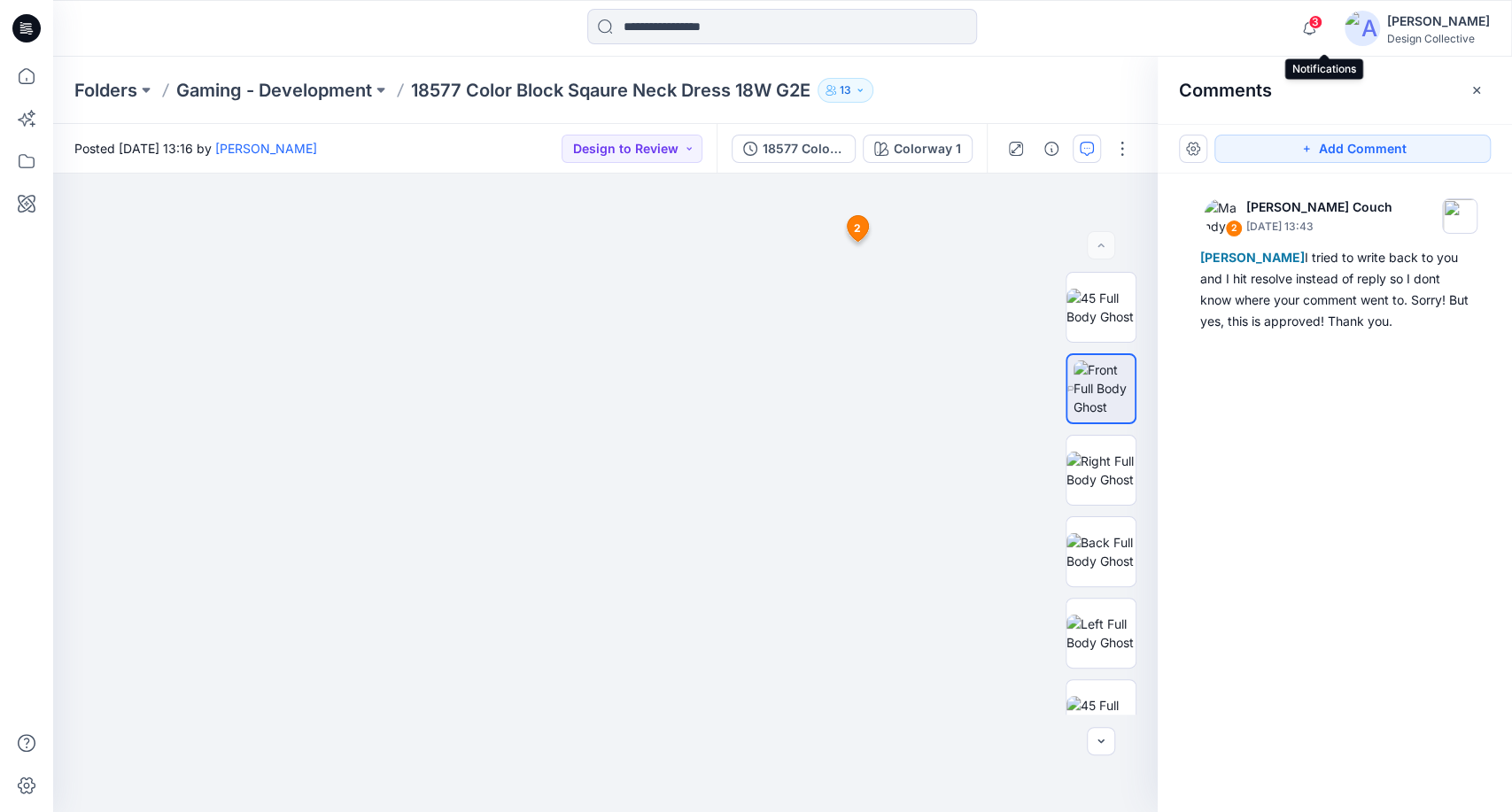
click at [1322, 23] on span "3" at bounding box center [1314, 22] width 14 height 14
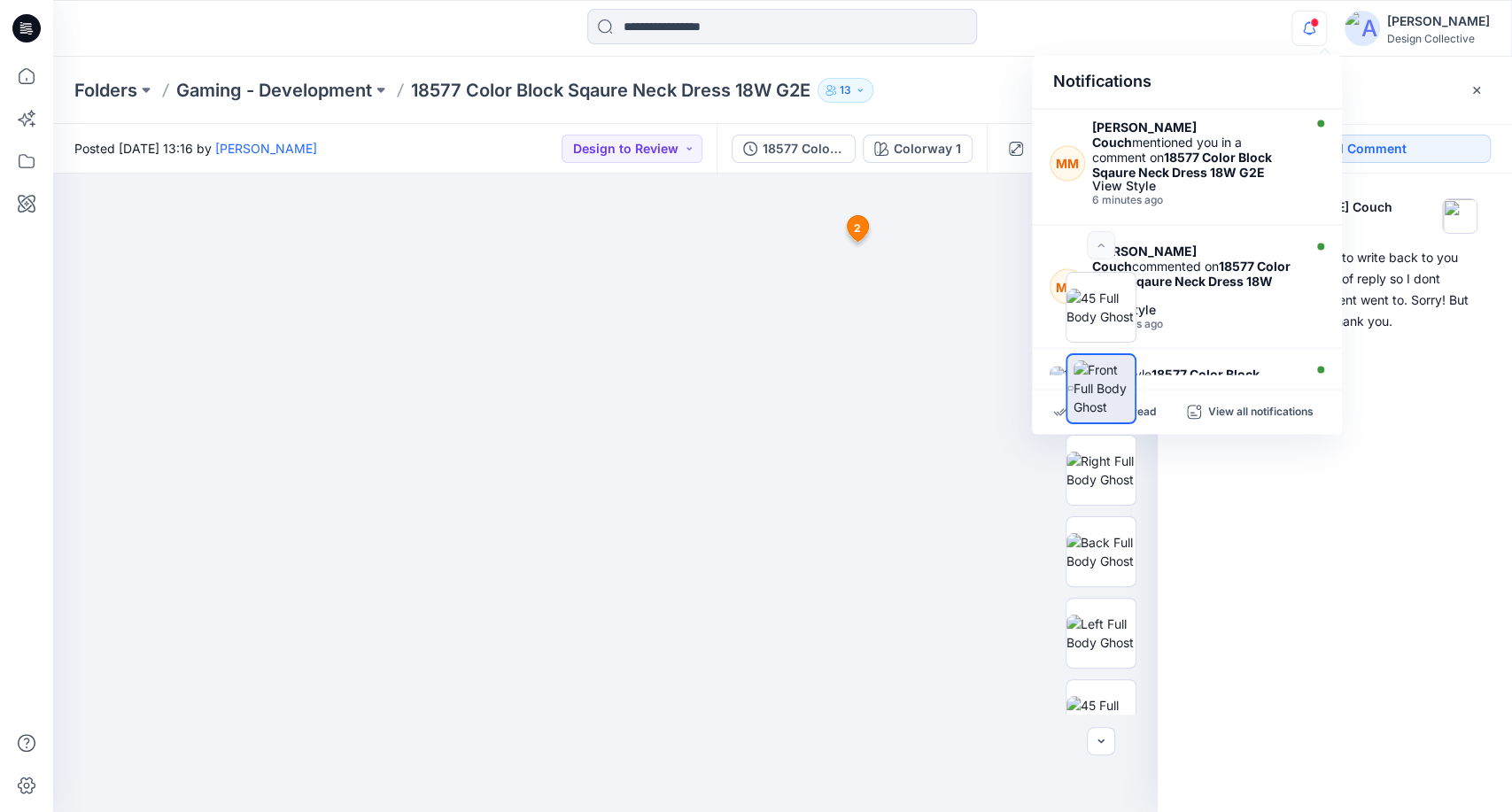
click at [1271, 12] on div "Notifications MM Mandy Mclean Couch mentioned you in a comment on 18577 Color B…" at bounding box center [782, 28] width 1458 height 39
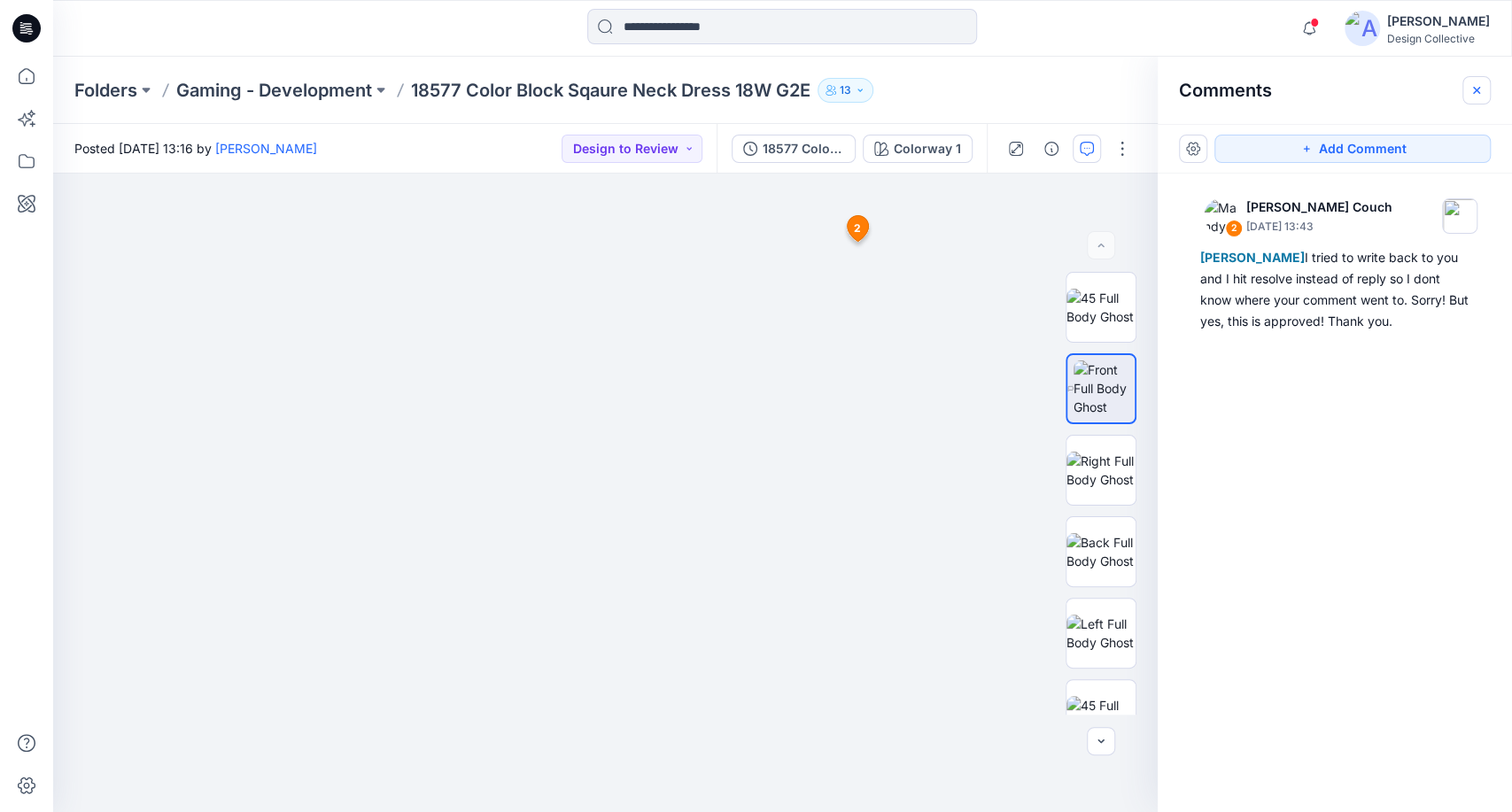
click at [1477, 93] on icon "button" at bounding box center [1476, 90] width 14 height 14
